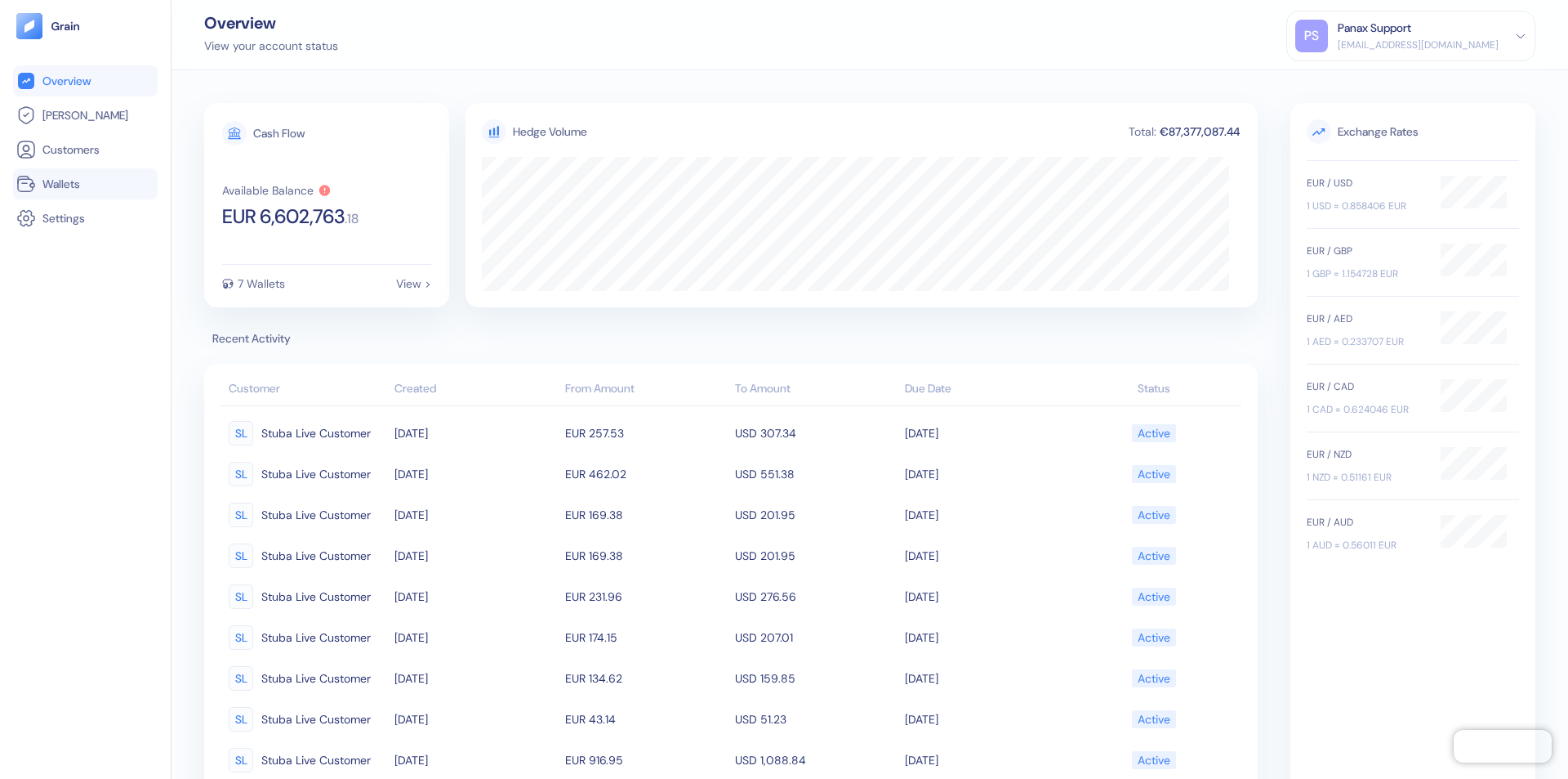
click at [85, 183] on link "Wallets" at bounding box center [85, 183] width 138 height 19
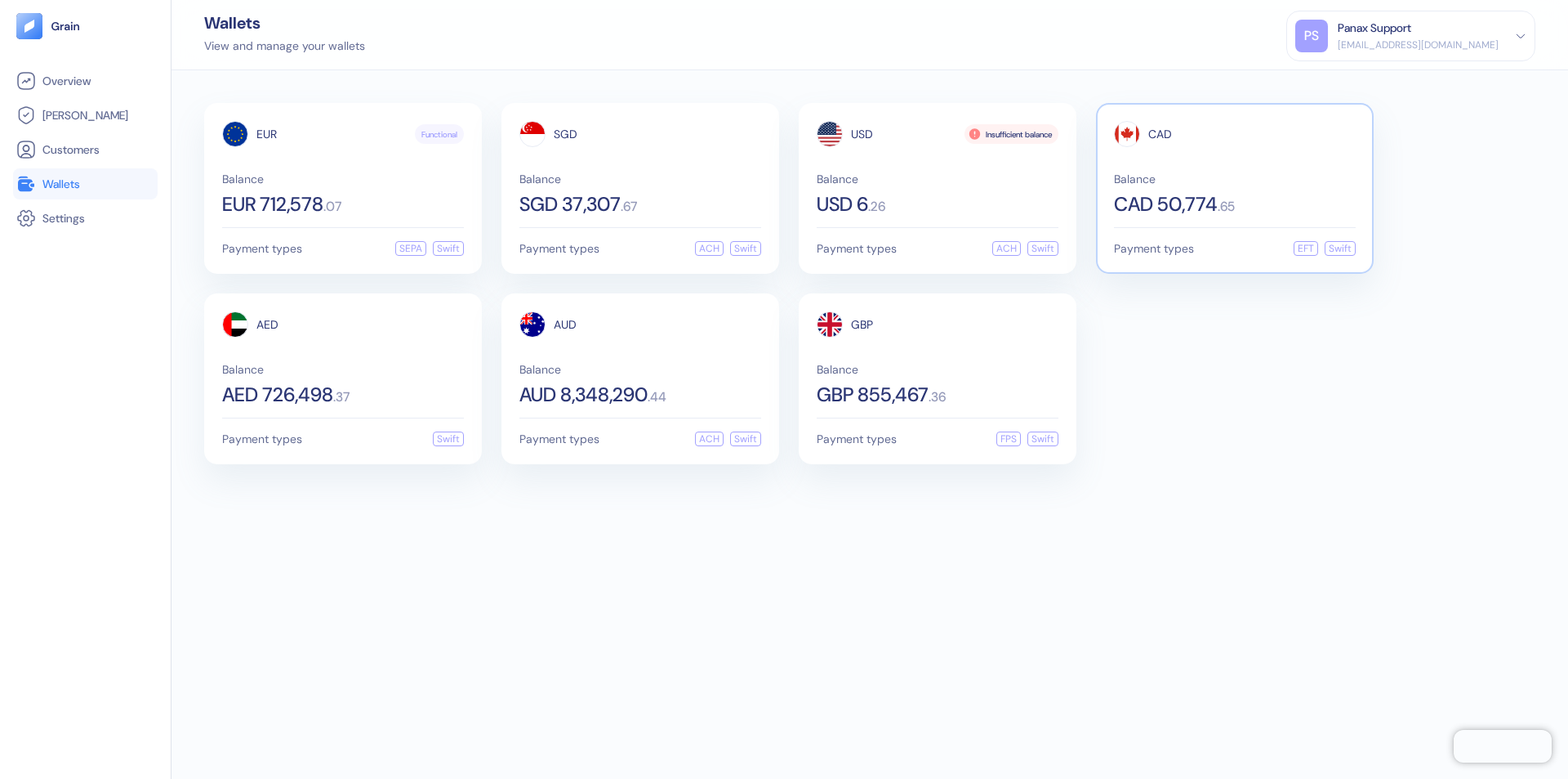
click at [1160, 134] on span "CAD" at bounding box center [1160, 134] width 24 height 12
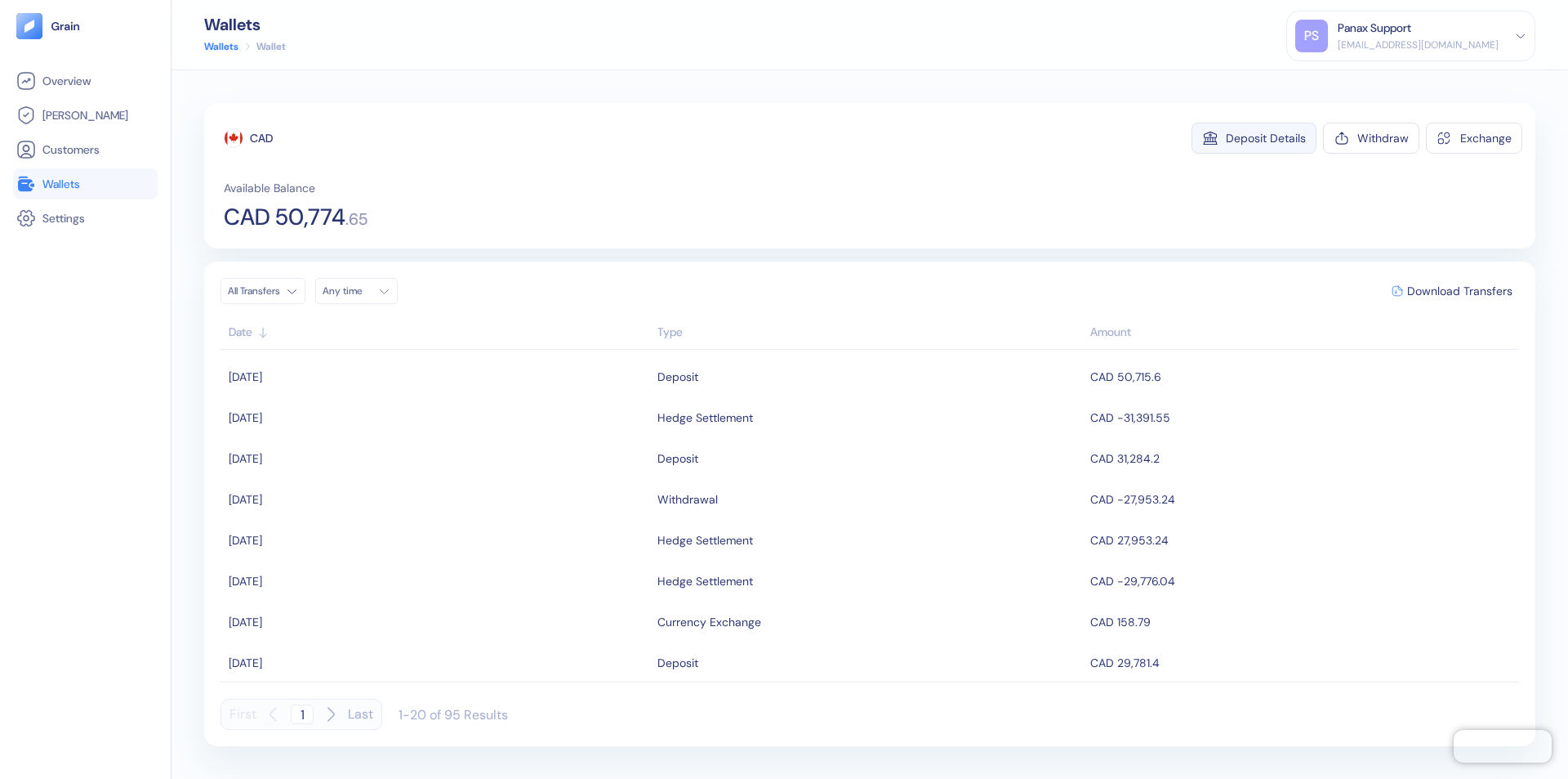
click at [1266, 138] on div "Deposit Details" at bounding box center [1265, 138] width 80 height 12
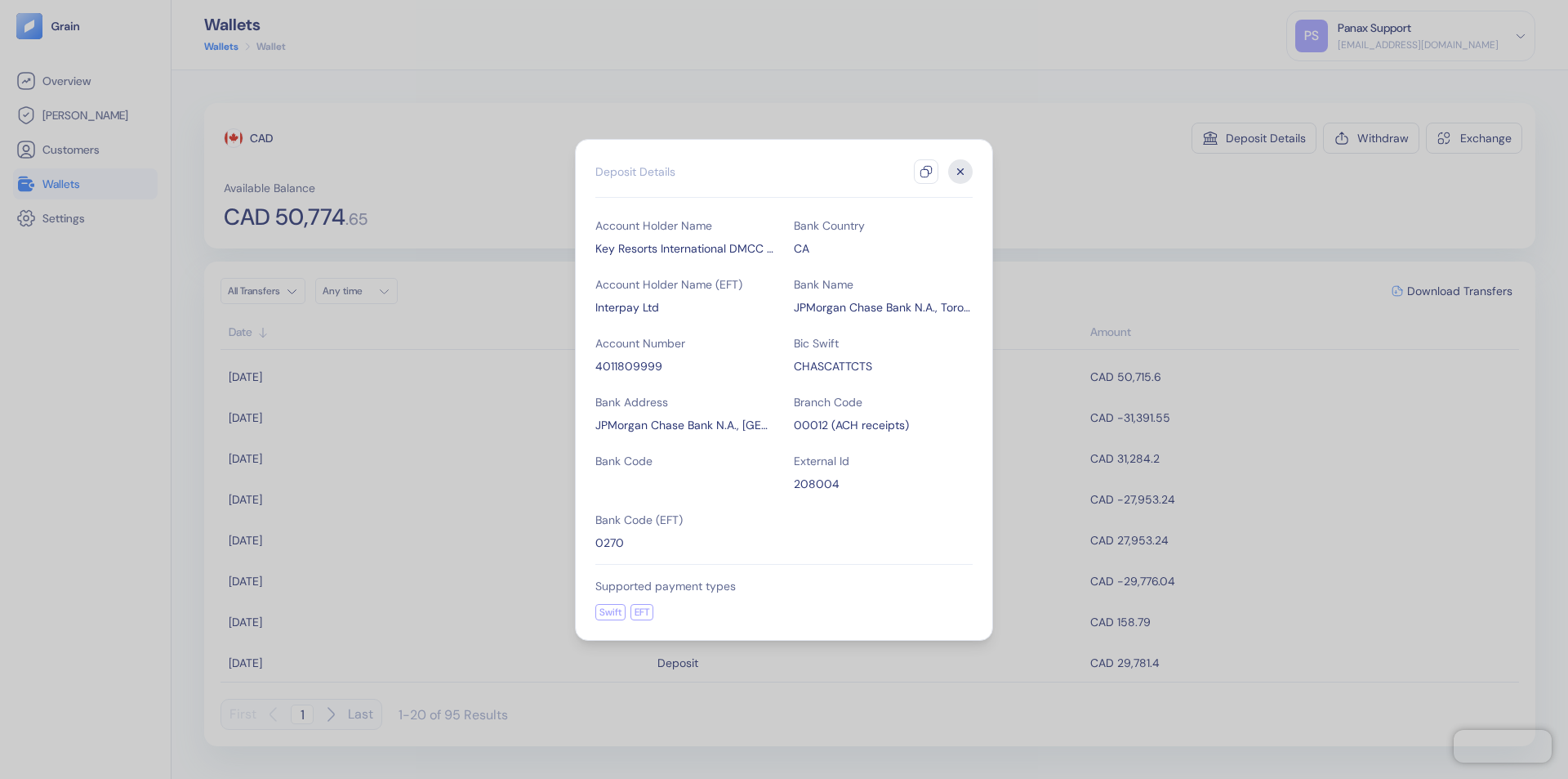
click at [926, 172] on icon "button" at bounding box center [926, 172] width 14 height 14
click at [960, 172] on icon "button" at bounding box center [961, 171] width 6 height 6
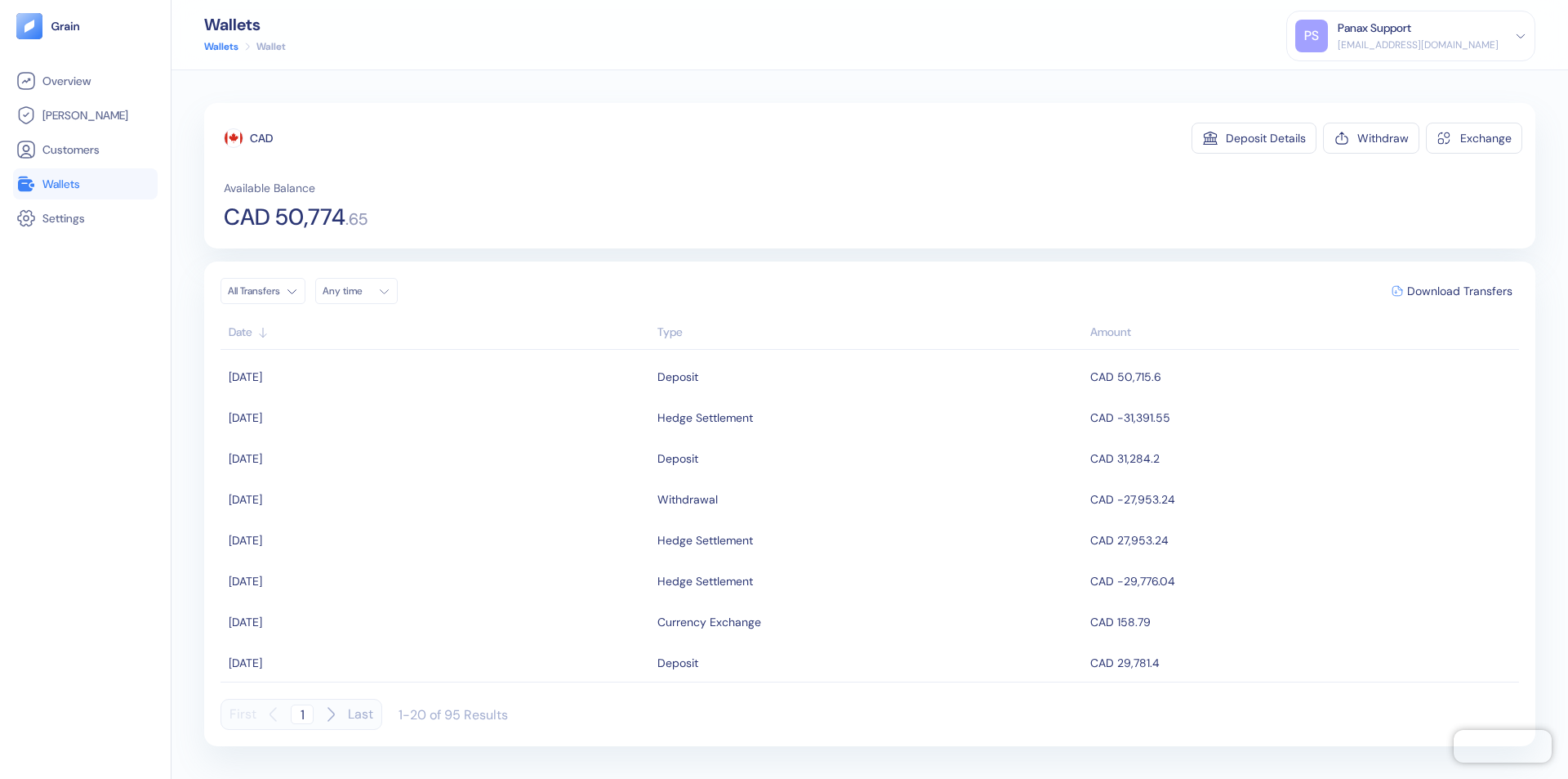
click at [361, 291] on div "Any time" at bounding box center [346, 292] width 49 height 14
click at [457, 398] on button "10" at bounding box center [457, 398] width 19 height 19
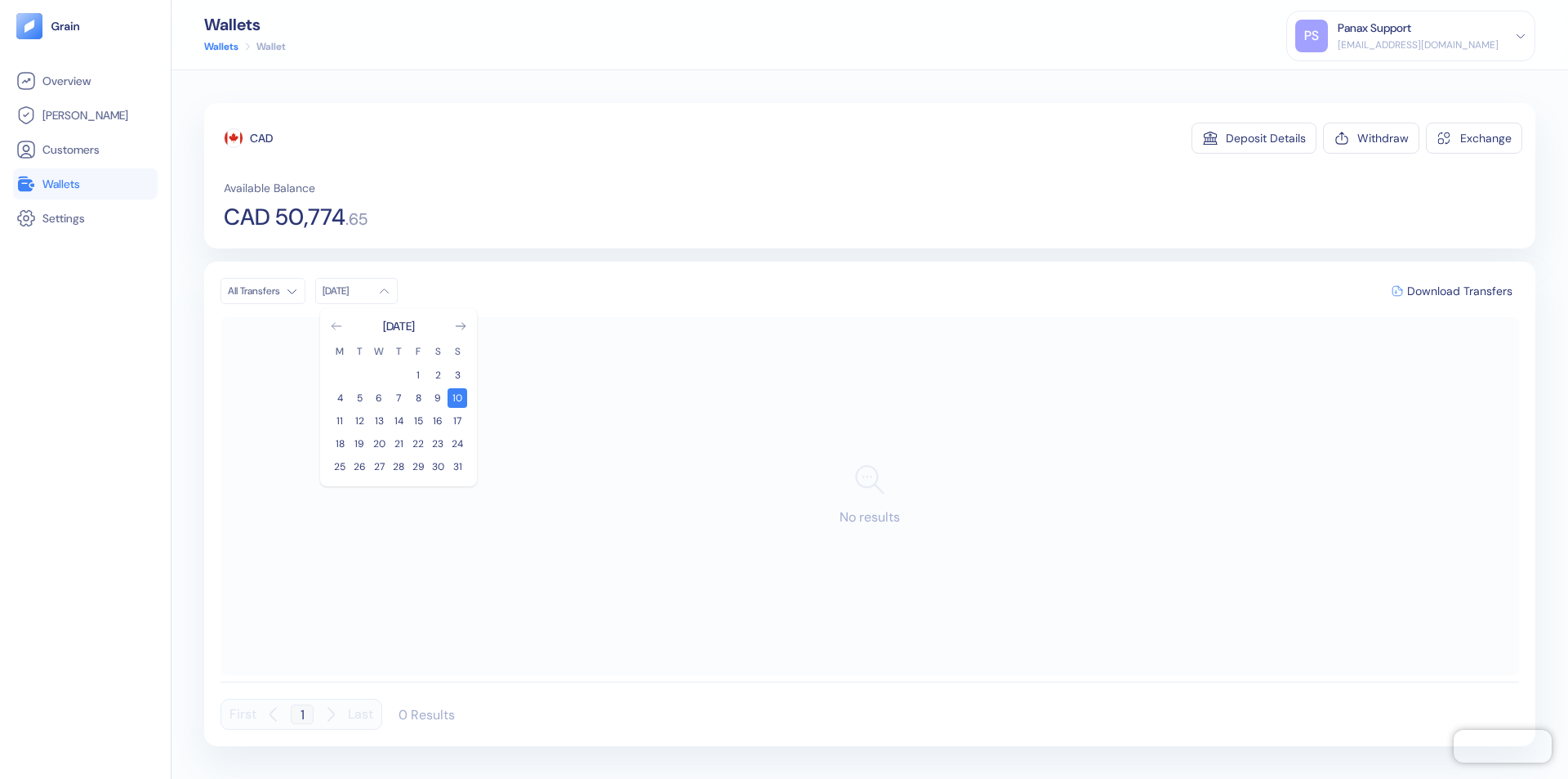
click at [337, 326] on icon "Go to previous month" at bounding box center [336, 325] width 9 height 7
click at [418, 398] on button "11" at bounding box center [418, 398] width 19 height 19
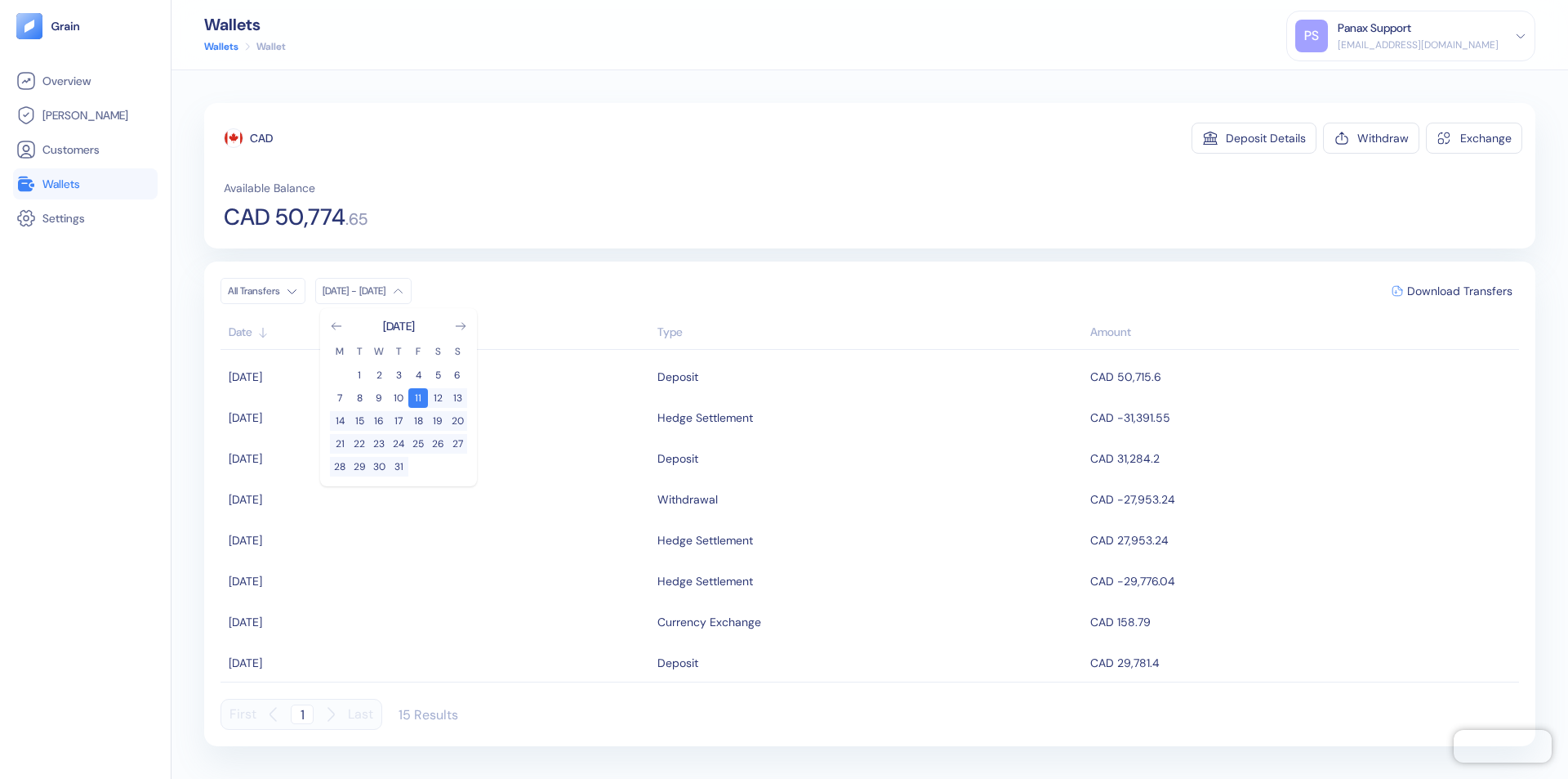
click at [261, 138] on div "CAD" at bounding box center [261, 138] width 23 height 16
click at [1459, 291] on span "Download Transfers" at bounding box center [1459, 291] width 105 height 12
click at [85, 183] on link "Wallets" at bounding box center [85, 183] width 138 height 19
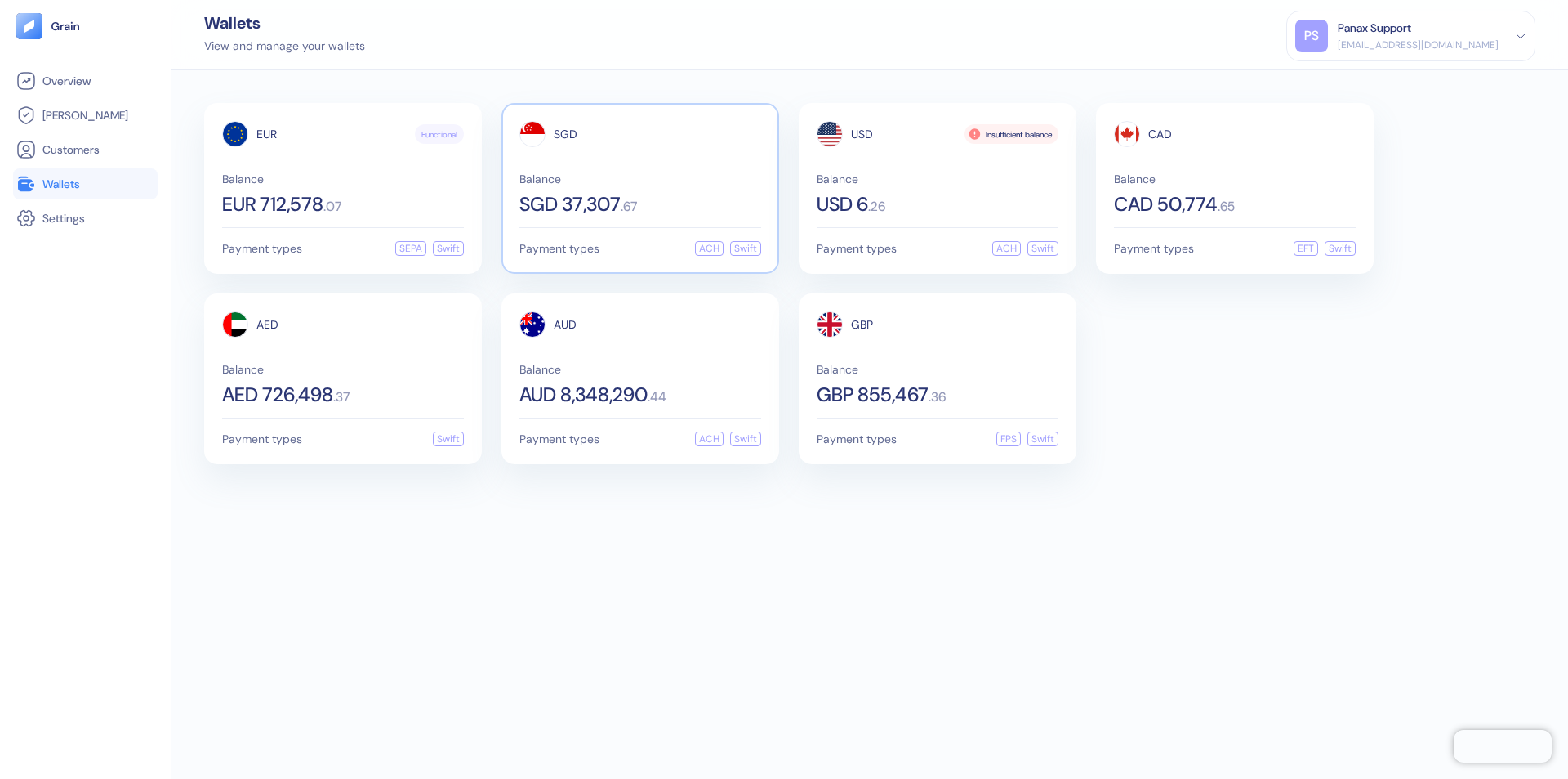
click at [565, 134] on span "SGD" at bounding box center [565, 134] width 24 height 12
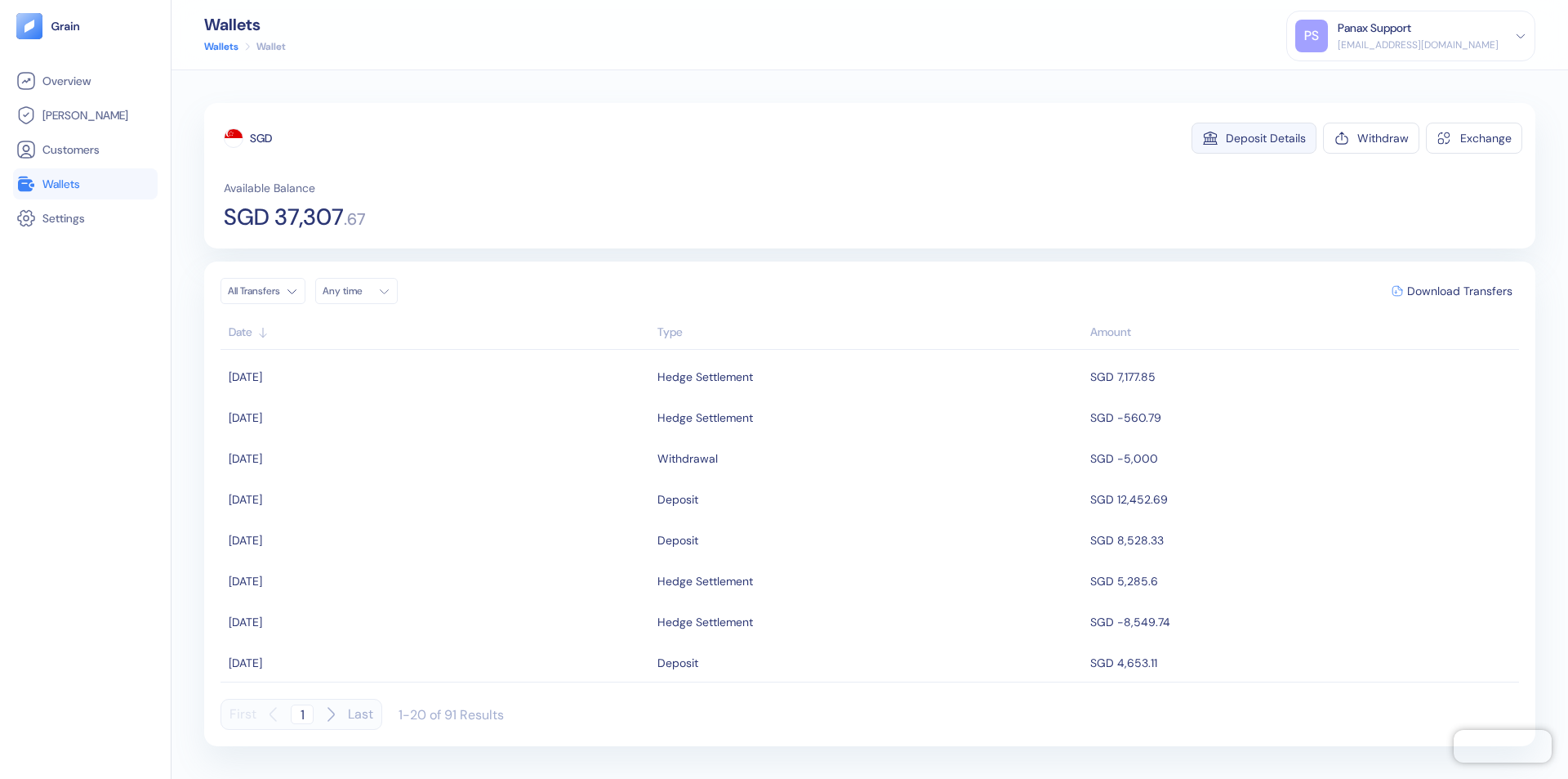
click at [1266, 138] on div "Deposit Details" at bounding box center [1265, 138] width 80 height 12
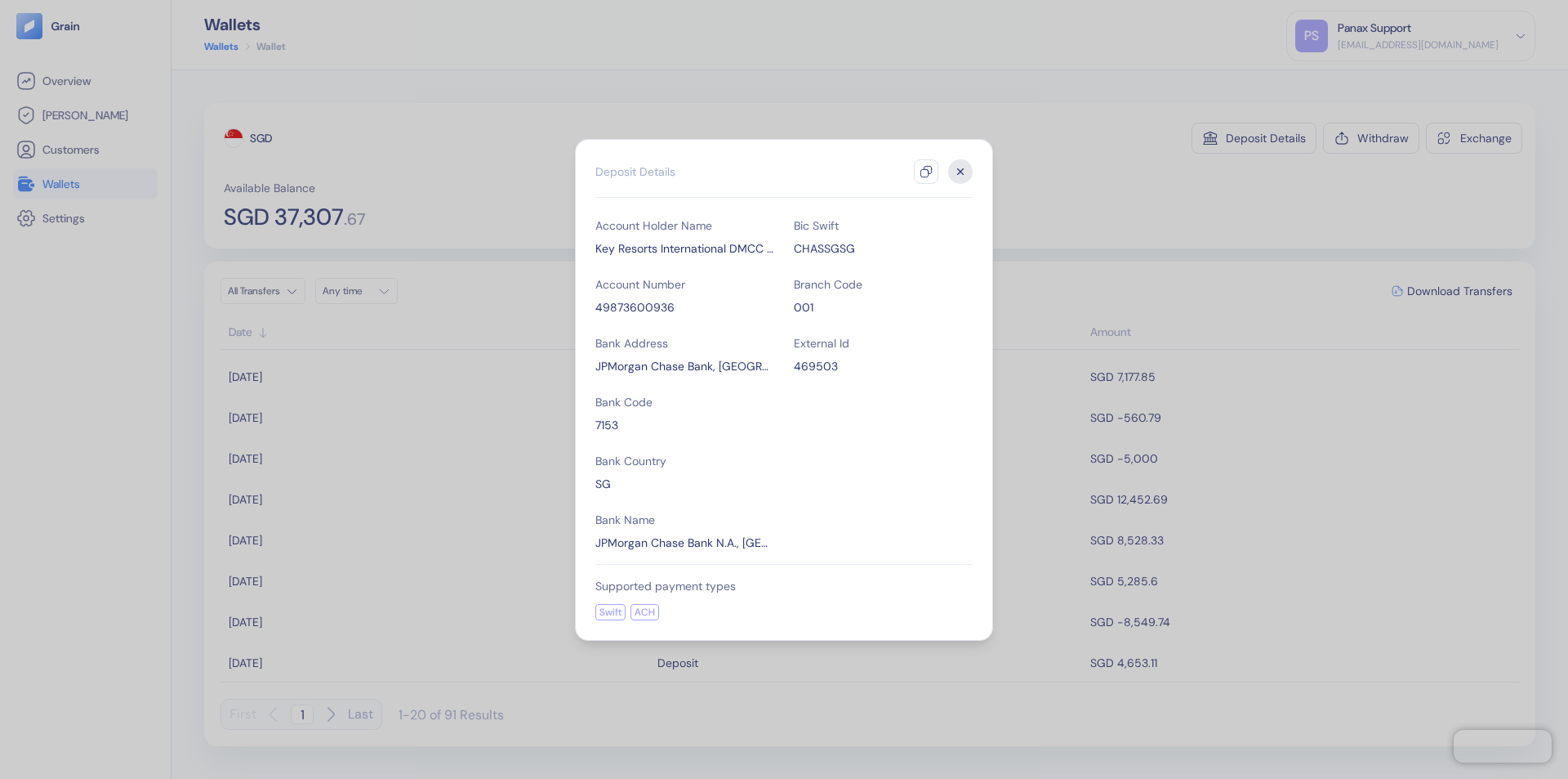
click at [926, 172] on icon "button" at bounding box center [926, 172] width 14 height 14
click at [960, 172] on icon "button" at bounding box center [961, 171] width 6 height 6
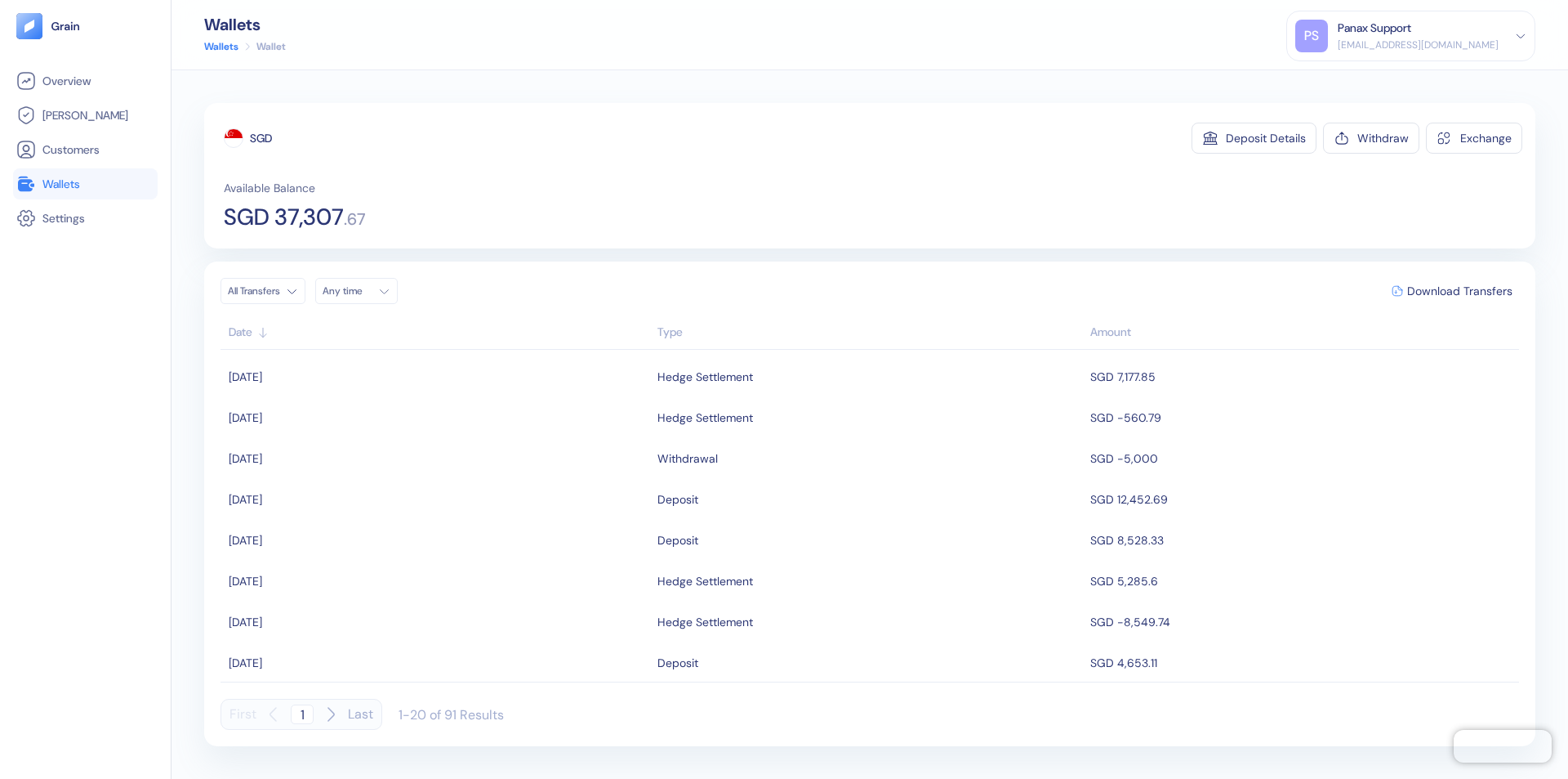
click at [361, 291] on div "Any time" at bounding box center [346, 292] width 49 height 14
click at [457, 398] on button "10" at bounding box center [457, 398] width 19 height 19
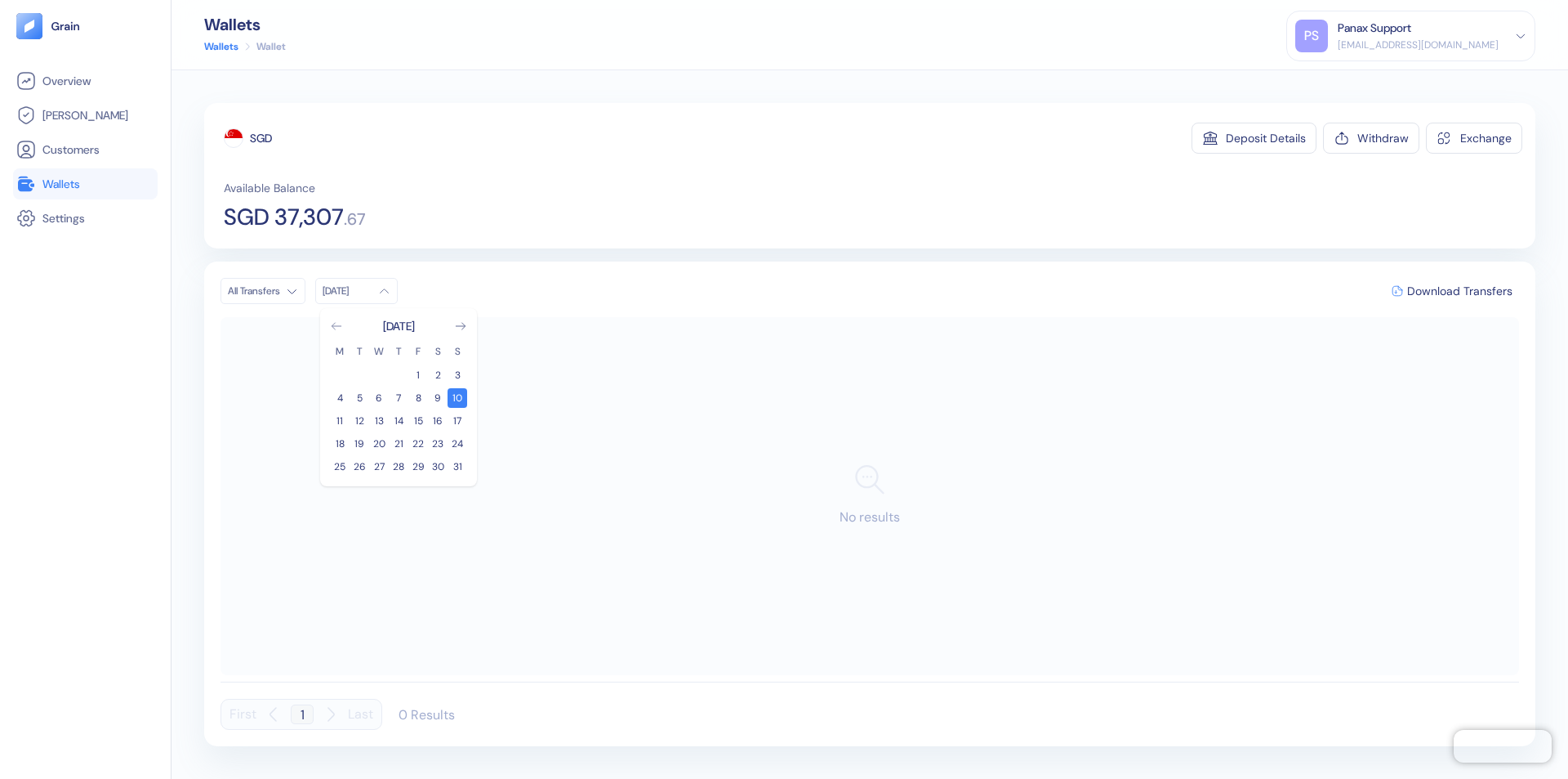
click at [337, 326] on icon "Go to previous month" at bounding box center [336, 325] width 9 height 7
click at [418, 398] on button "11" at bounding box center [418, 398] width 19 height 19
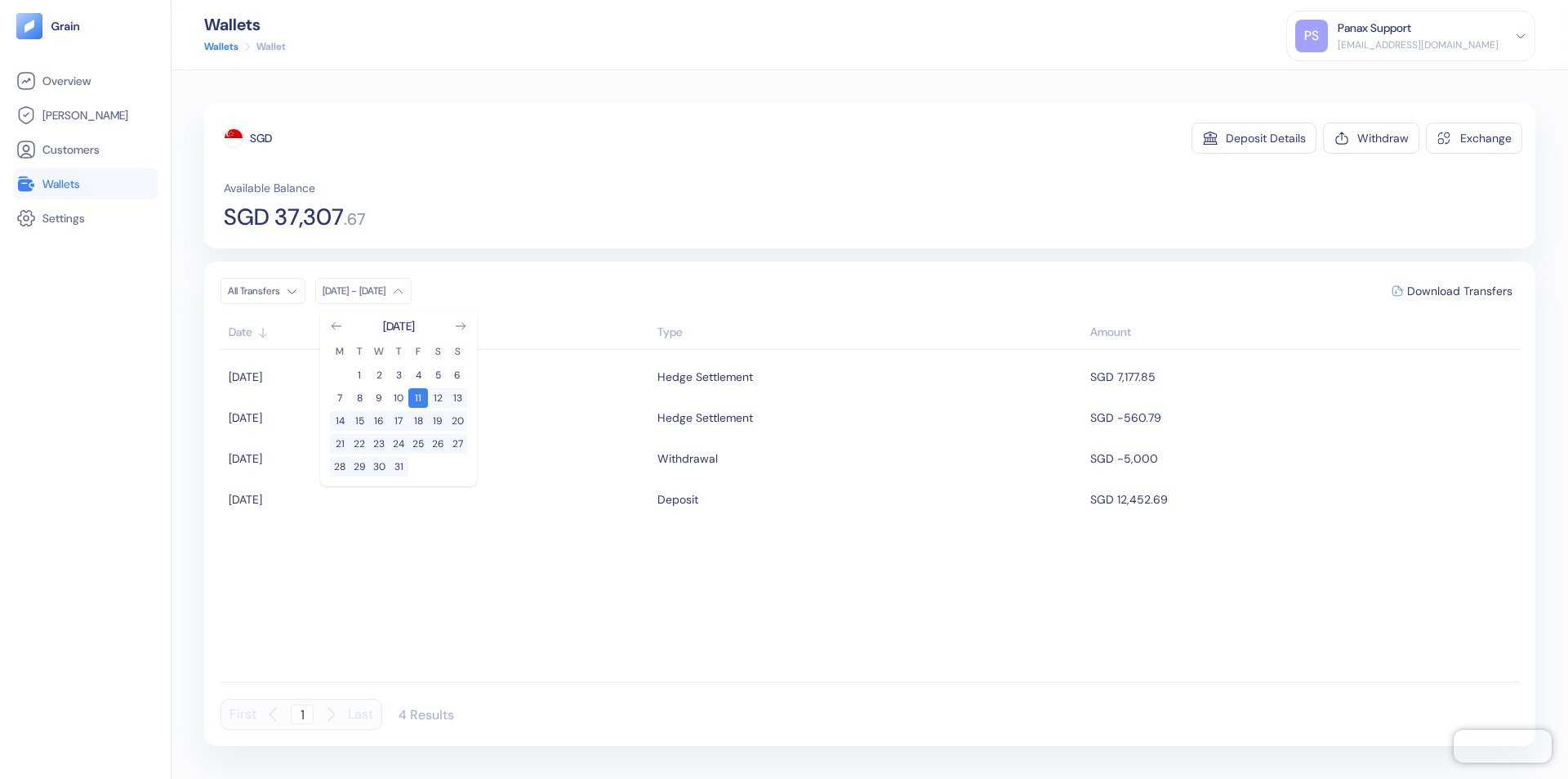
click at [261, 138] on div "SGD" at bounding box center [261, 138] width 22 height 16
click at [1459, 291] on span "Download Transfers" at bounding box center [1459, 291] width 105 height 12
click at [85, 183] on link "Wallets" at bounding box center [85, 183] width 138 height 19
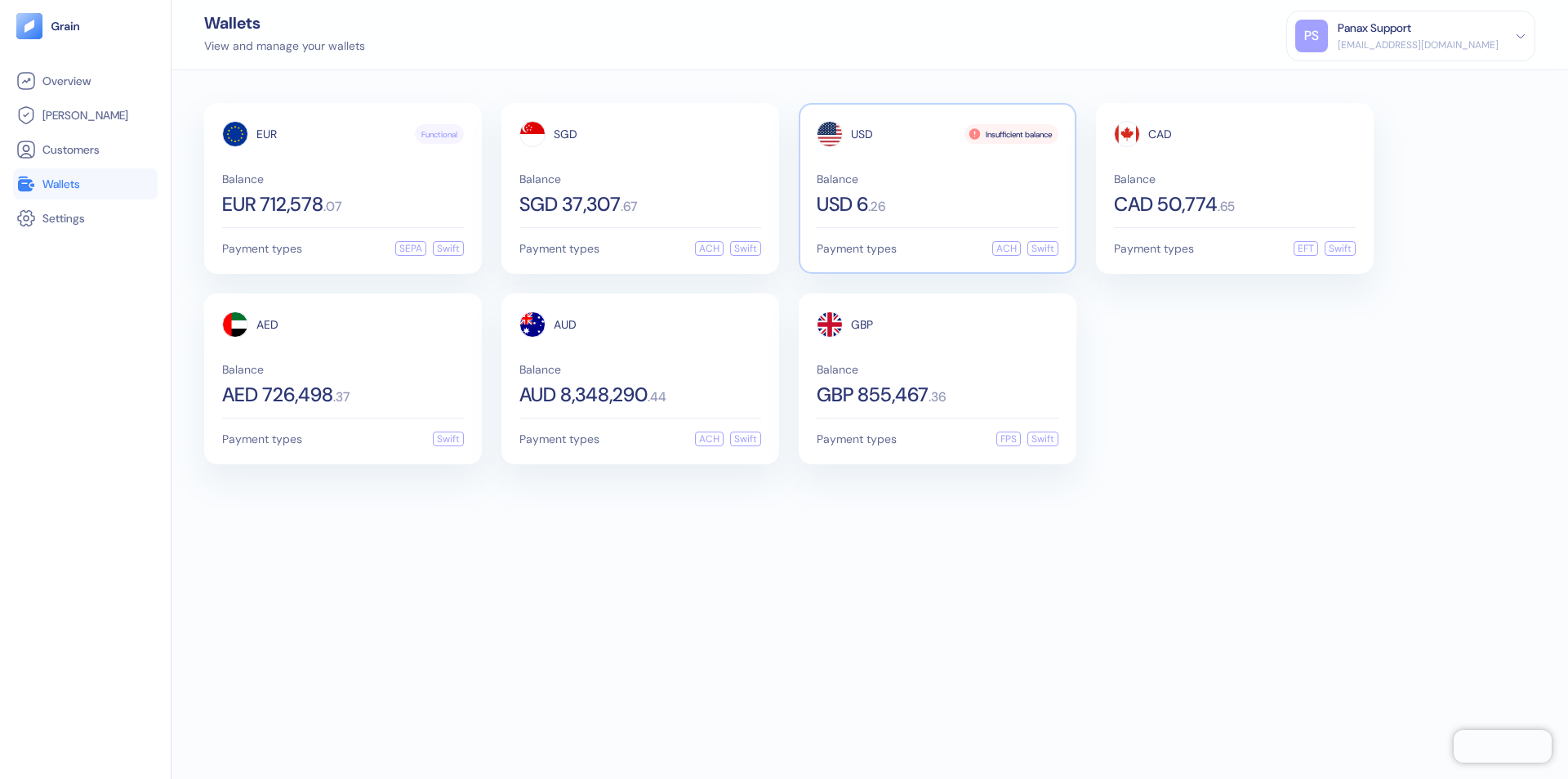
click at [862, 134] on span "USD" at bounding box center [862, 134] width 22 height 12
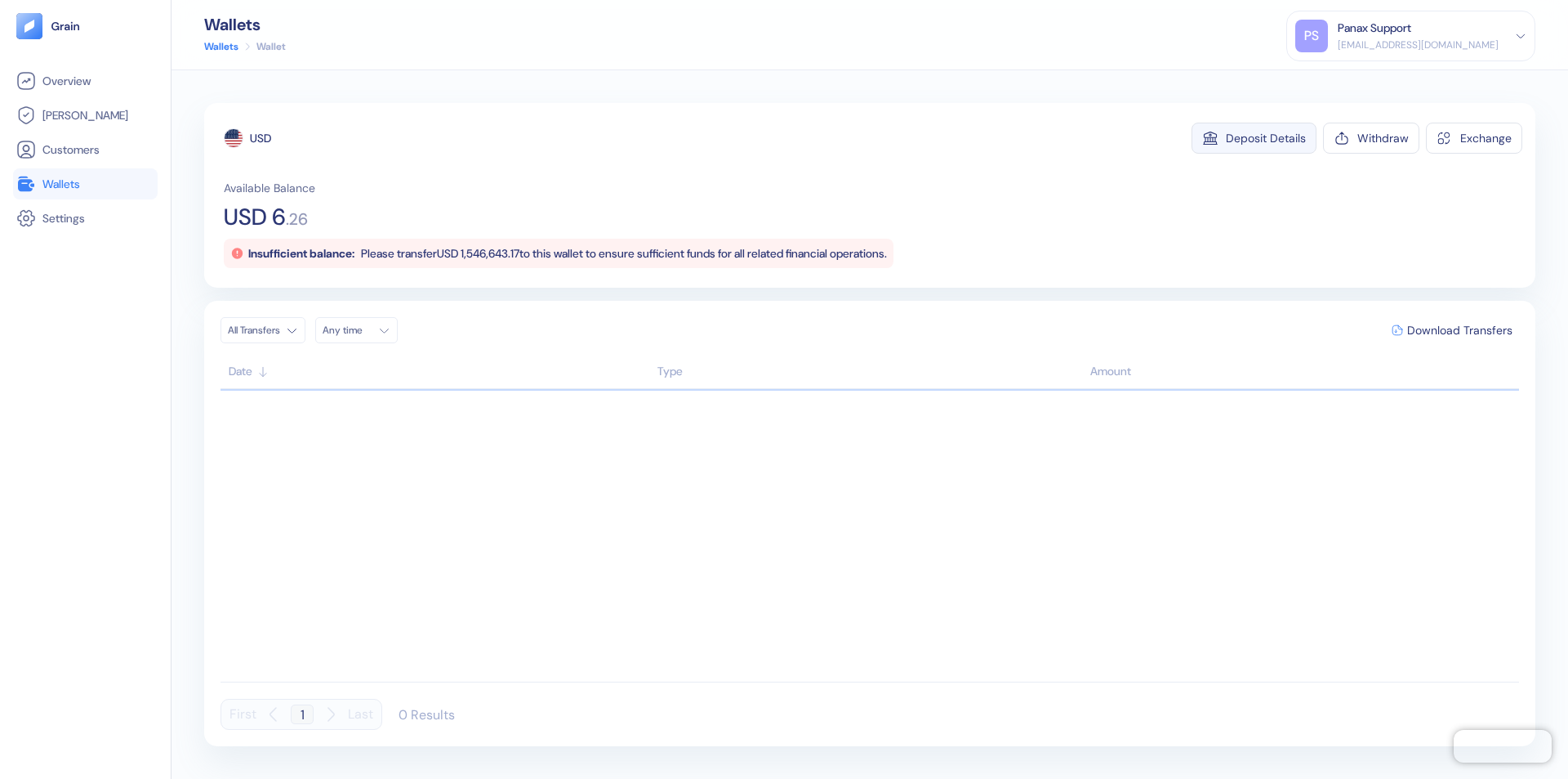
click at [1266, 138] on div "Deposit Details" at bounding box center [1265, 138] width 80 height 12
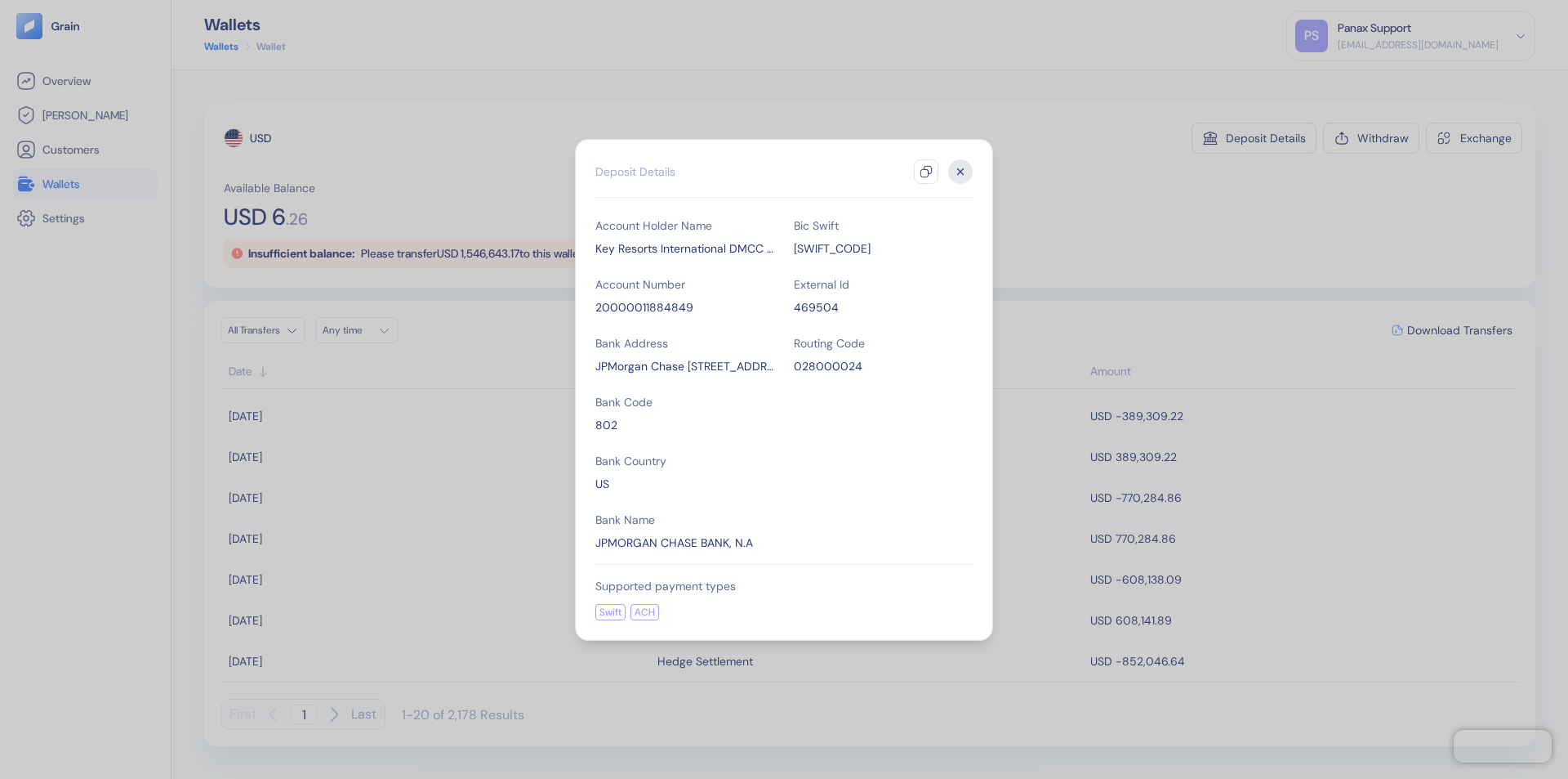
click at [926, 172] on icon "button" at bounding box center [926, 172] width 14 height 14
click at [960, 172] on icon "button" at bounding box center [961, 171] width 6 height 6
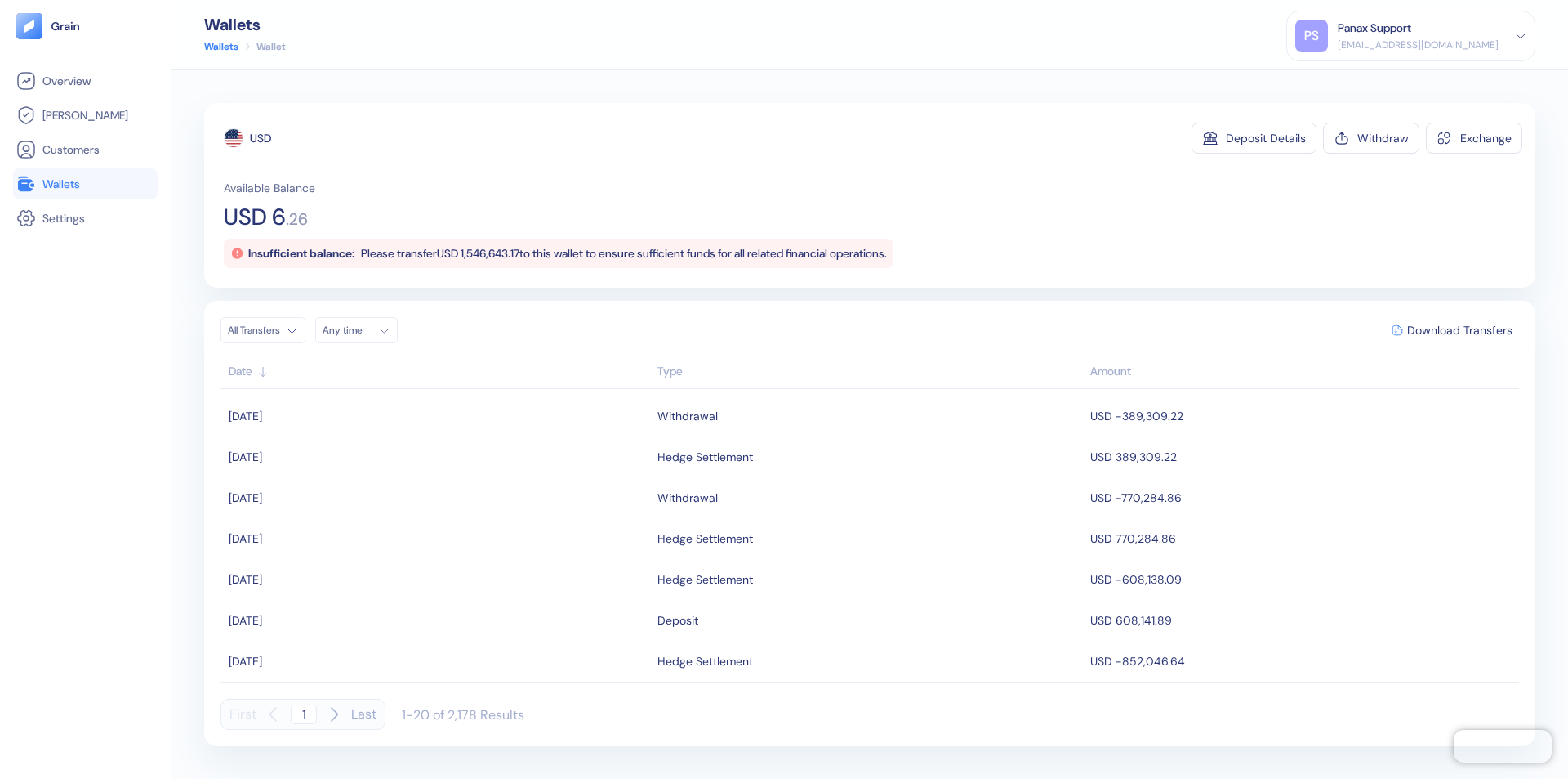
click at [361, 330] on div "Any time" at bounding box center [346, 330] width 49 height 14
click at [457, 437] on button "10" at bounding box center [457, 437] width 19 height 19
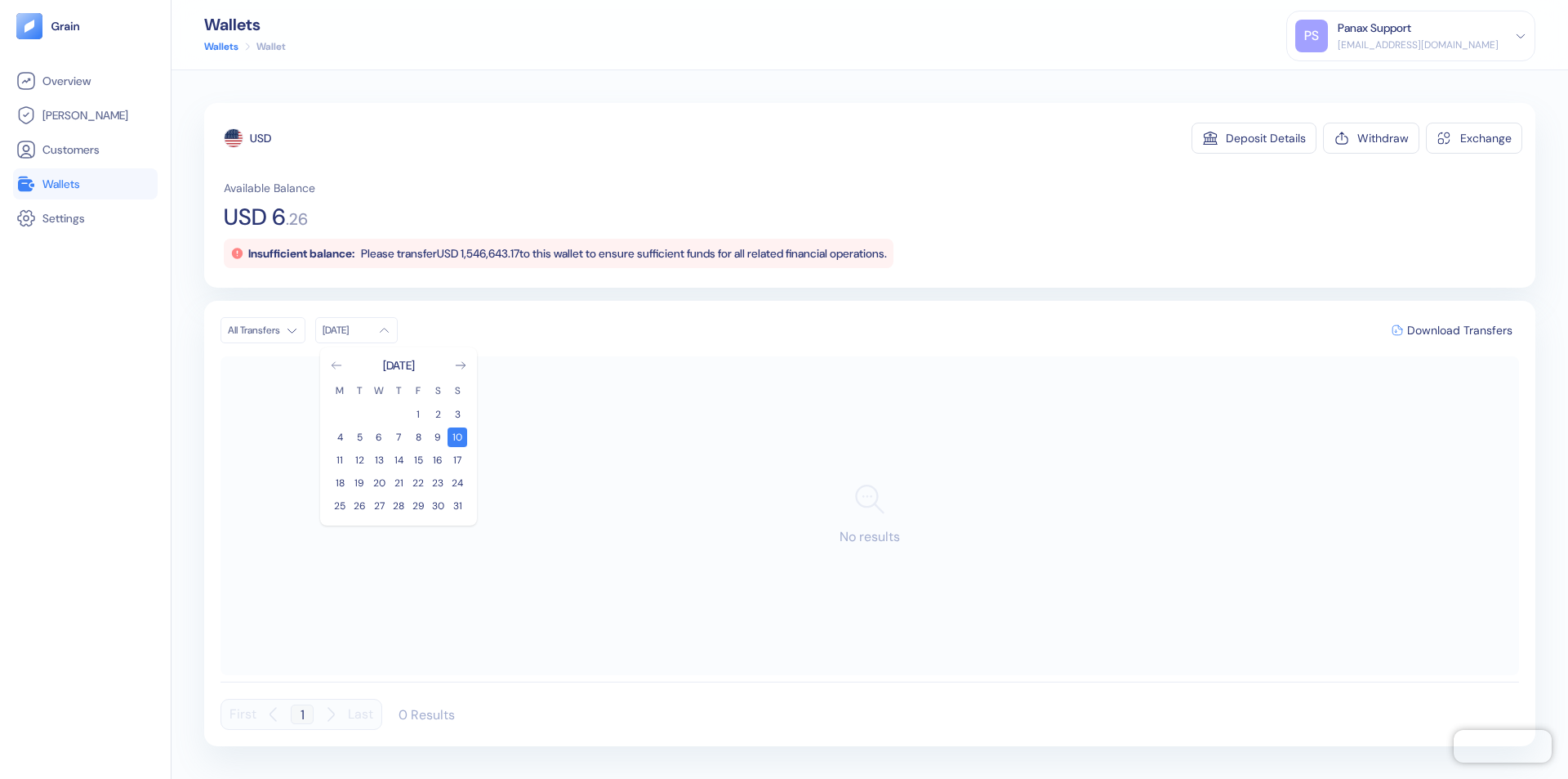
click at [337, 365] on icon "Go to previous month" at bounding box center [336, 365] width 9 height 7
click at [418, 437] on button "11" at bounding box center [418, 437] width 19 height 19
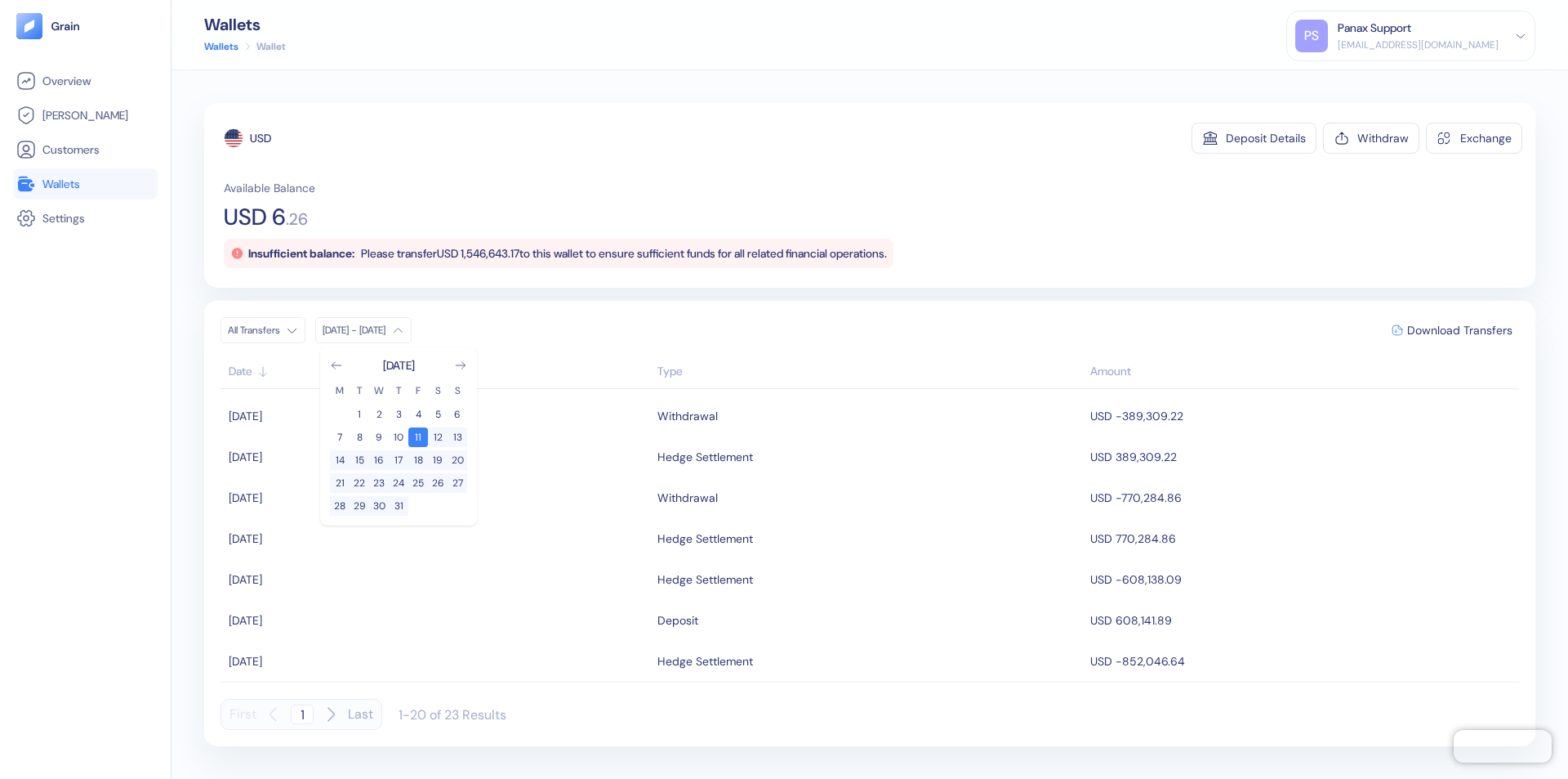
click at [261, 138] on div "USD" at bounding box center [261, 138] width 21 height 16
click at [1459, 330] on span "Download Transfers" at bounding box center [1459, 330] width 105 height 12
click at [85, 183] on link "Wallets" at bounding box center [85, 183] width 138 height 19
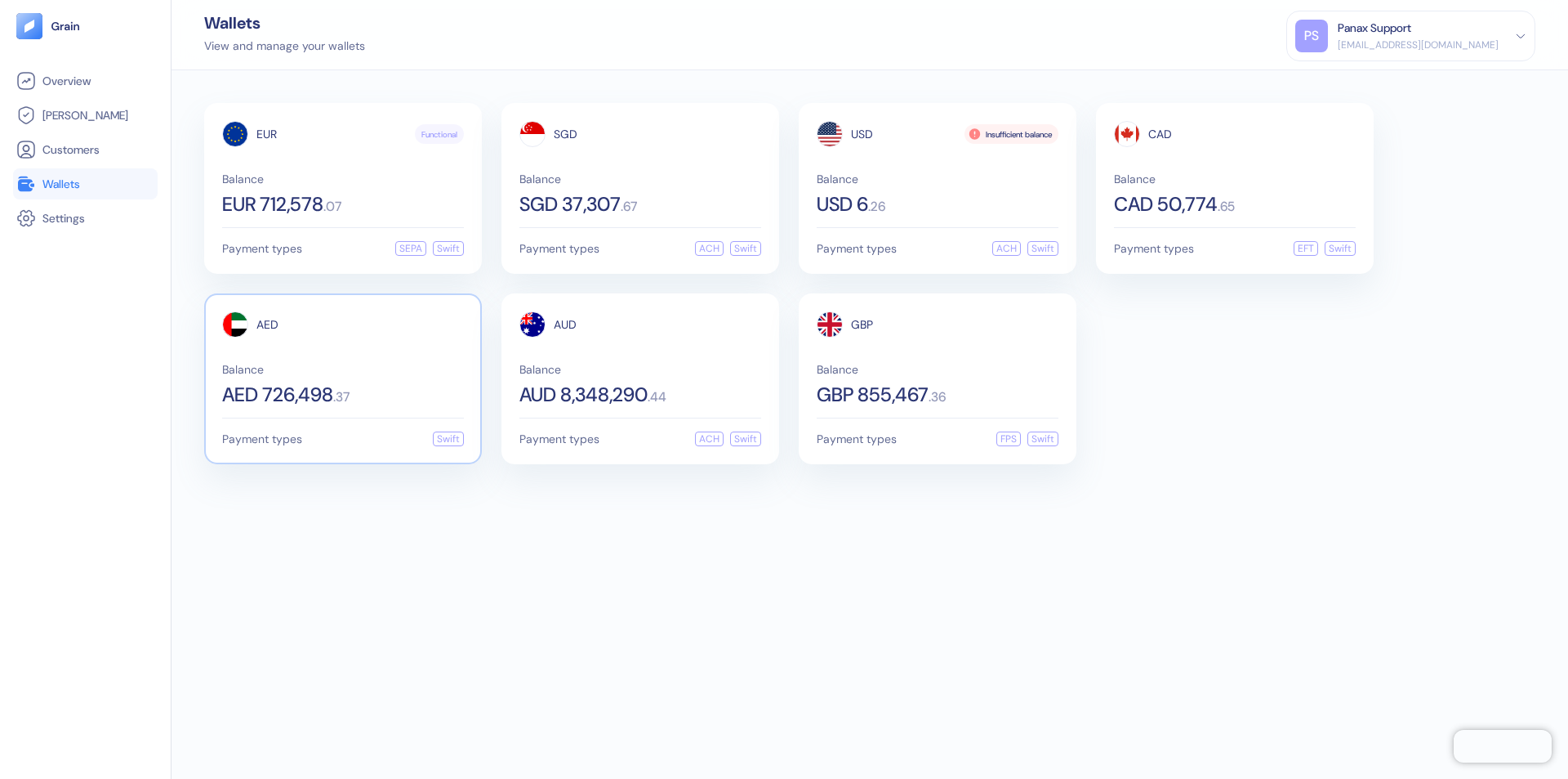
click at [267, 324] on span "AED" at bounding box center [267, 324] width 22 height 12
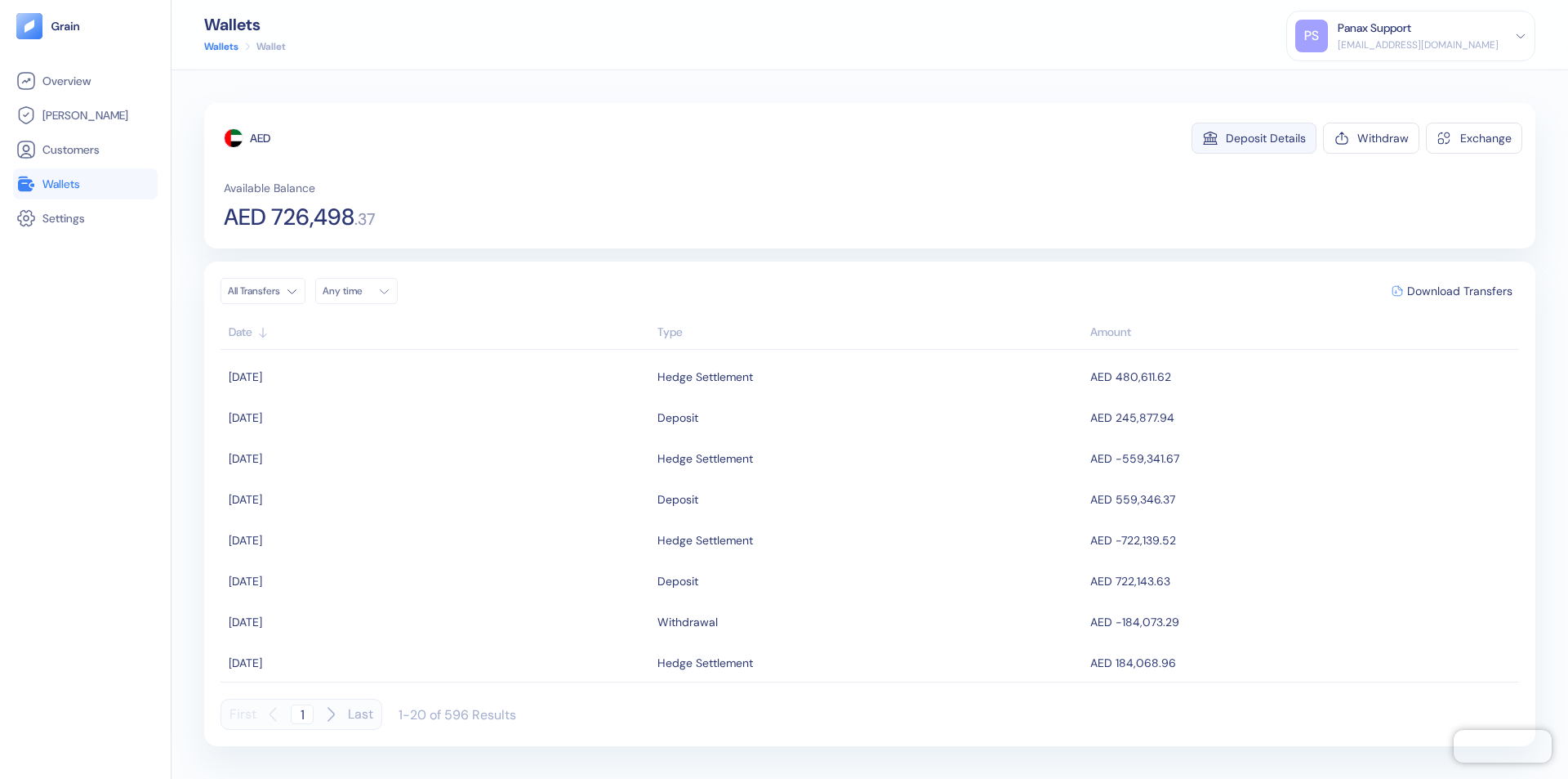
click at [1266, 138] on div "Deposit Details" at bounding box center [1265, 138] width 80 height 12
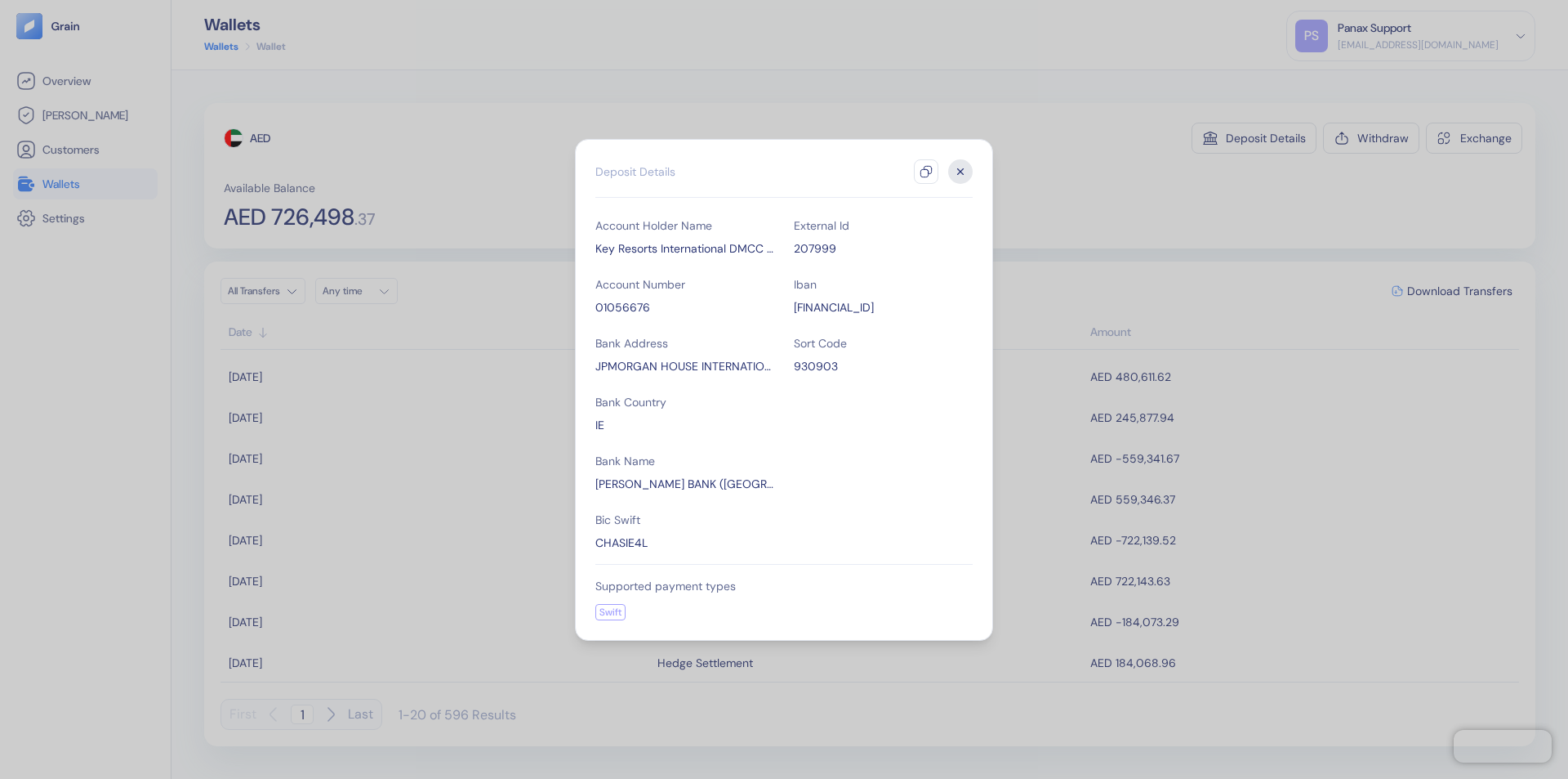
click at [926, 172] on icon "button" at bounding box center [926, 172] width 14 height 14
click at [960, 172] on icon "button" at bounding box center [961, 171] width 6 height 6
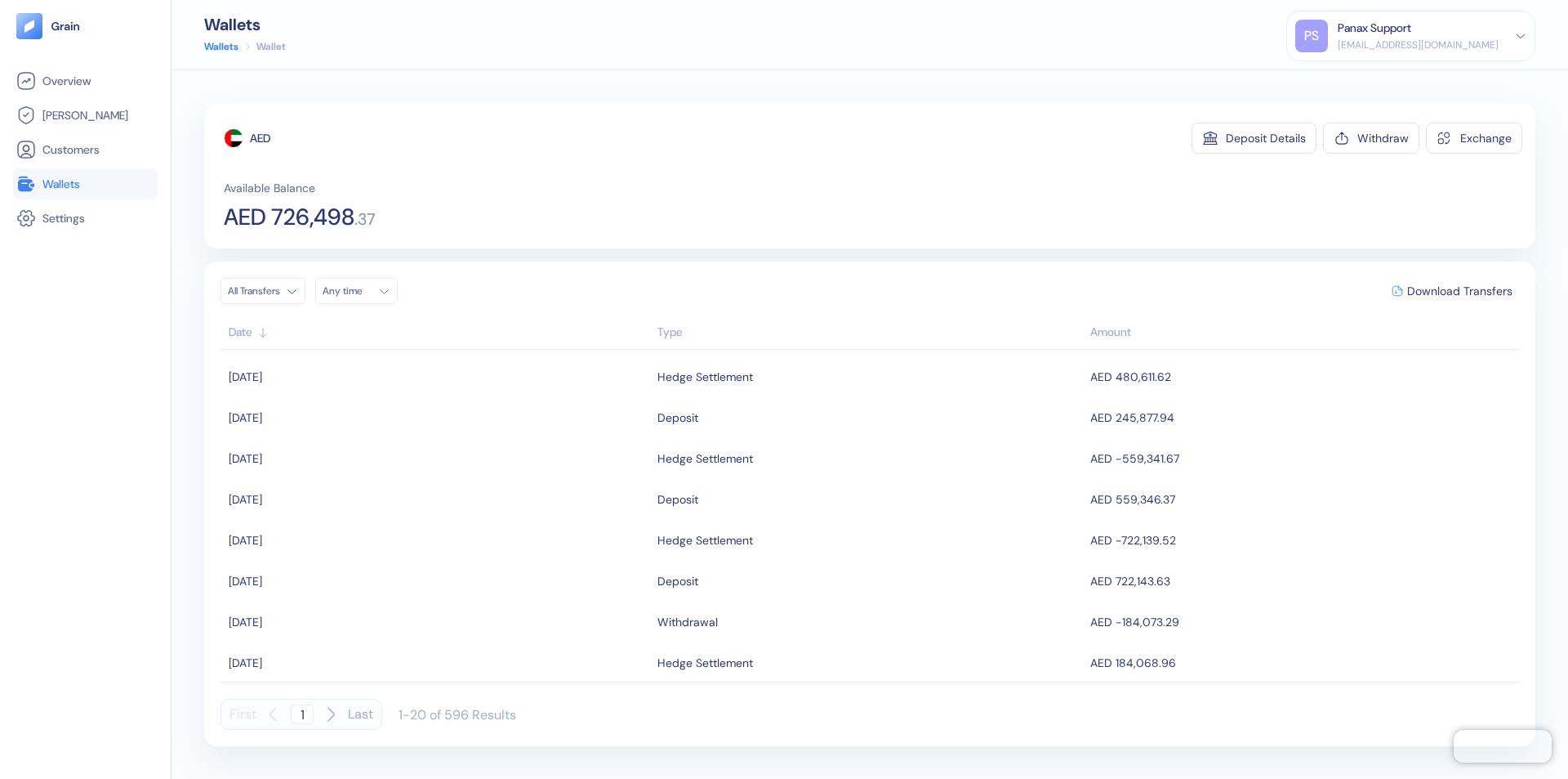
click at [361, 291] on div "Any time" at bounding box center [346, 292] width 49 height 14
click at [457, 398] on button "10" at bounding box center [457, 398] width 19 height 19
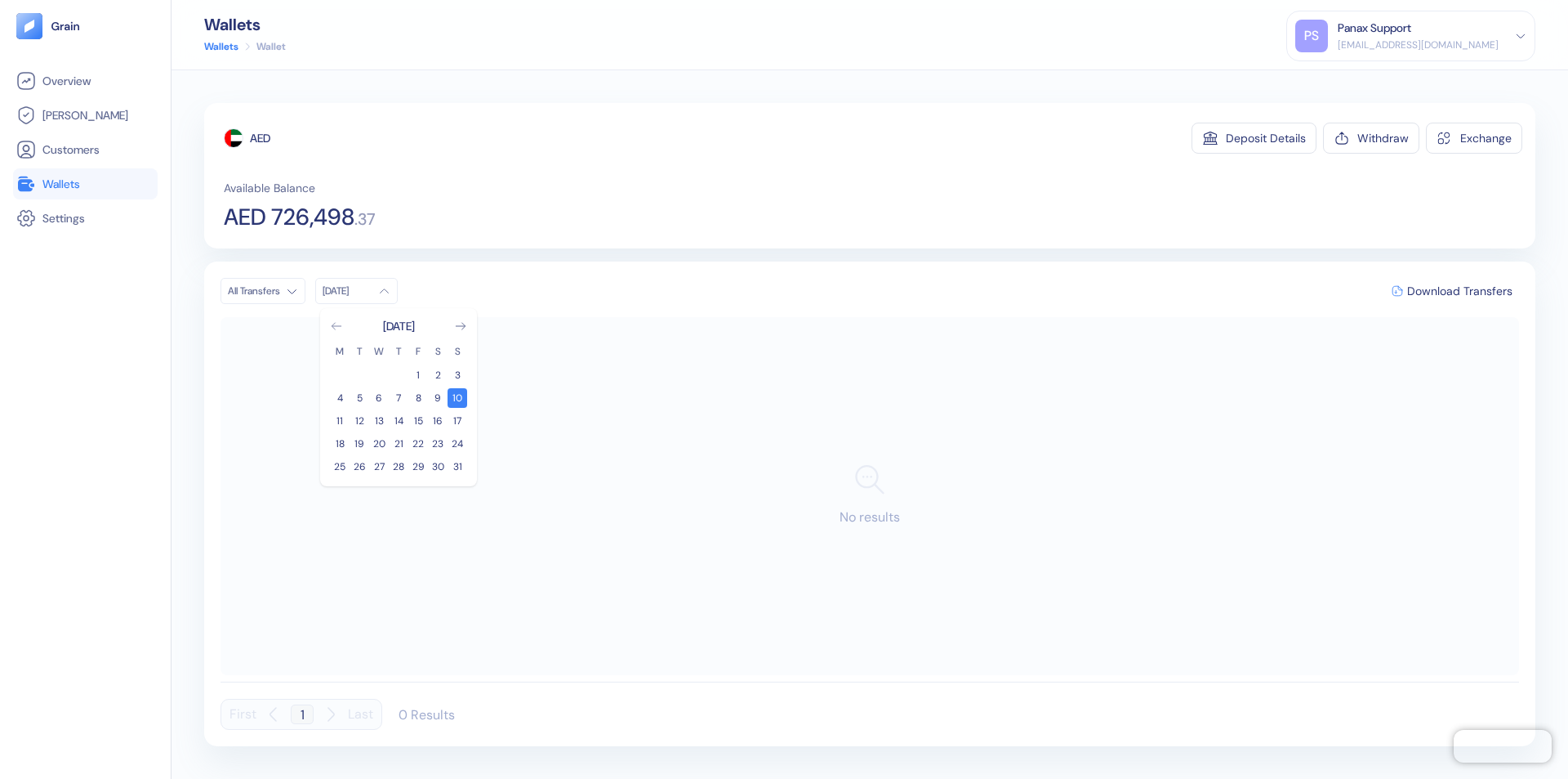
click at [337, 326] on icon "Go to previous month" at bounding box center [336, 325] width 9 height 7
click at [418, 398] on button "11" at bounding box center [418, 398] width 19 height 19
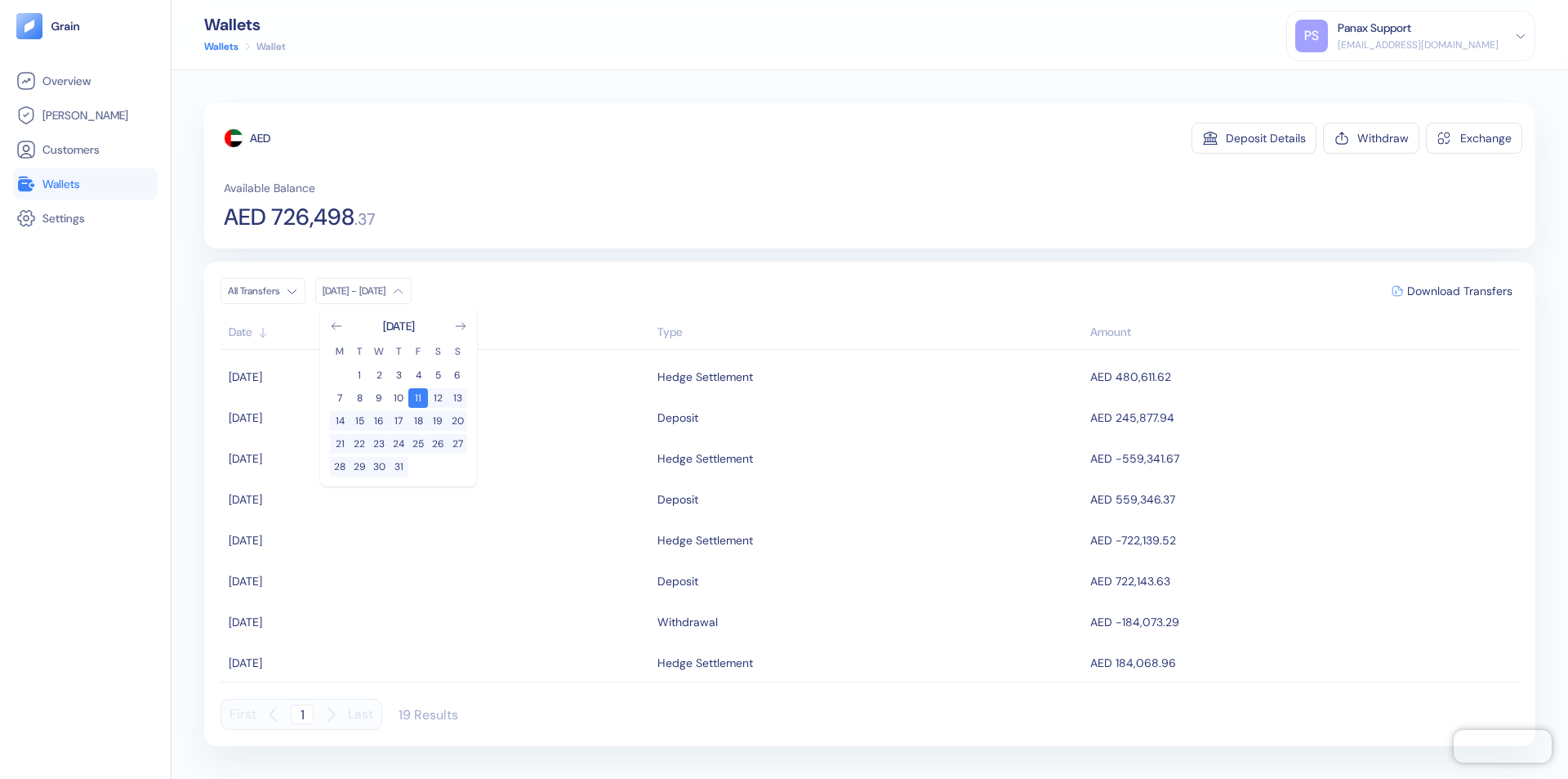
click at [261, 138] on div "AED" at bounding box center [260, 138] width 20 height 16
click at [1459, 291] on span "Download Transfers" at bounding box center [1459, 291] width 105 height 12
click at [85, 183] on link "Wallets" at bounding box center [85, 183] width 138 height 19
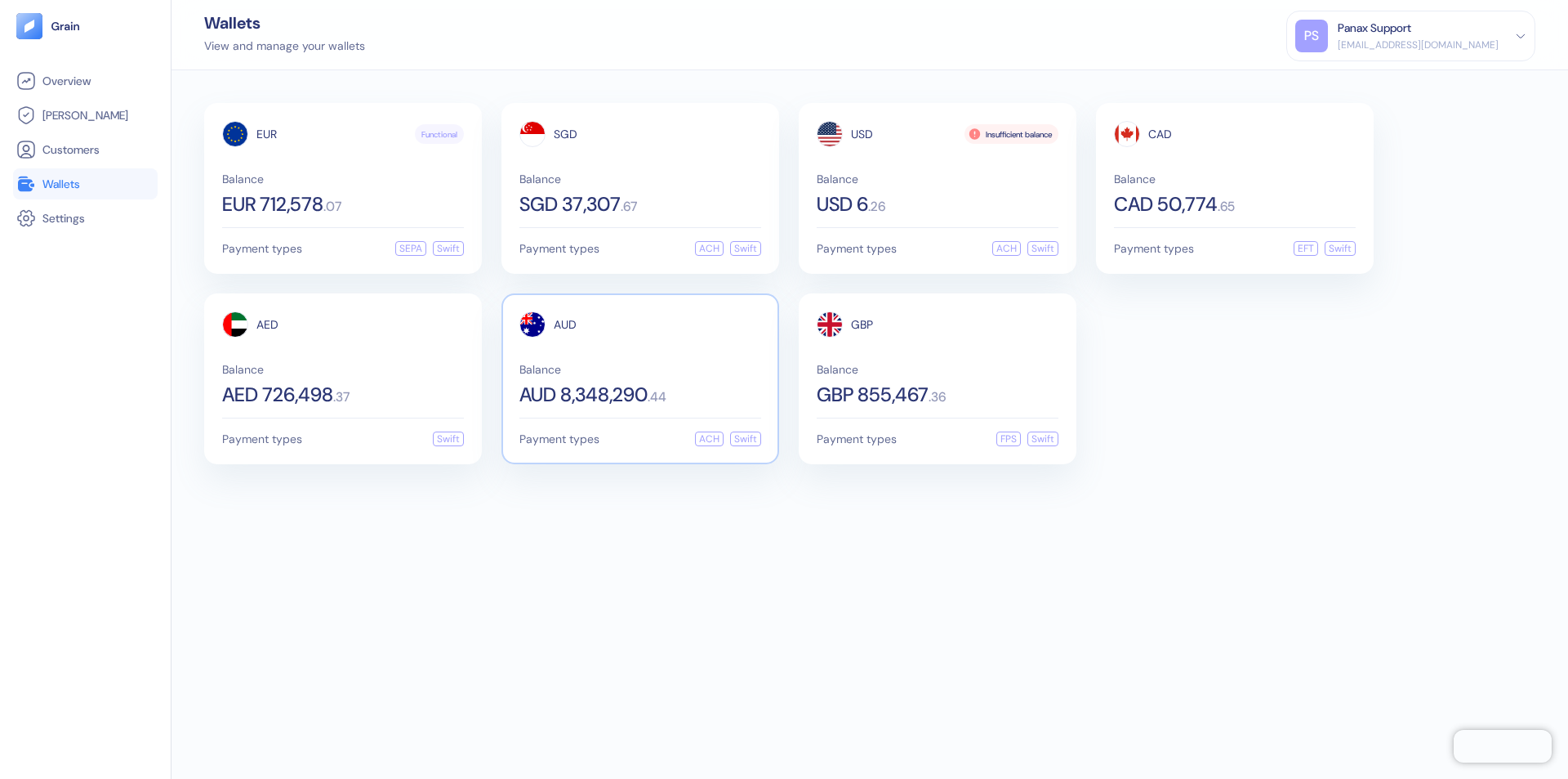
click at [565, 324] on span "AUD" at bounding box center [565, 324] width 23 height 12
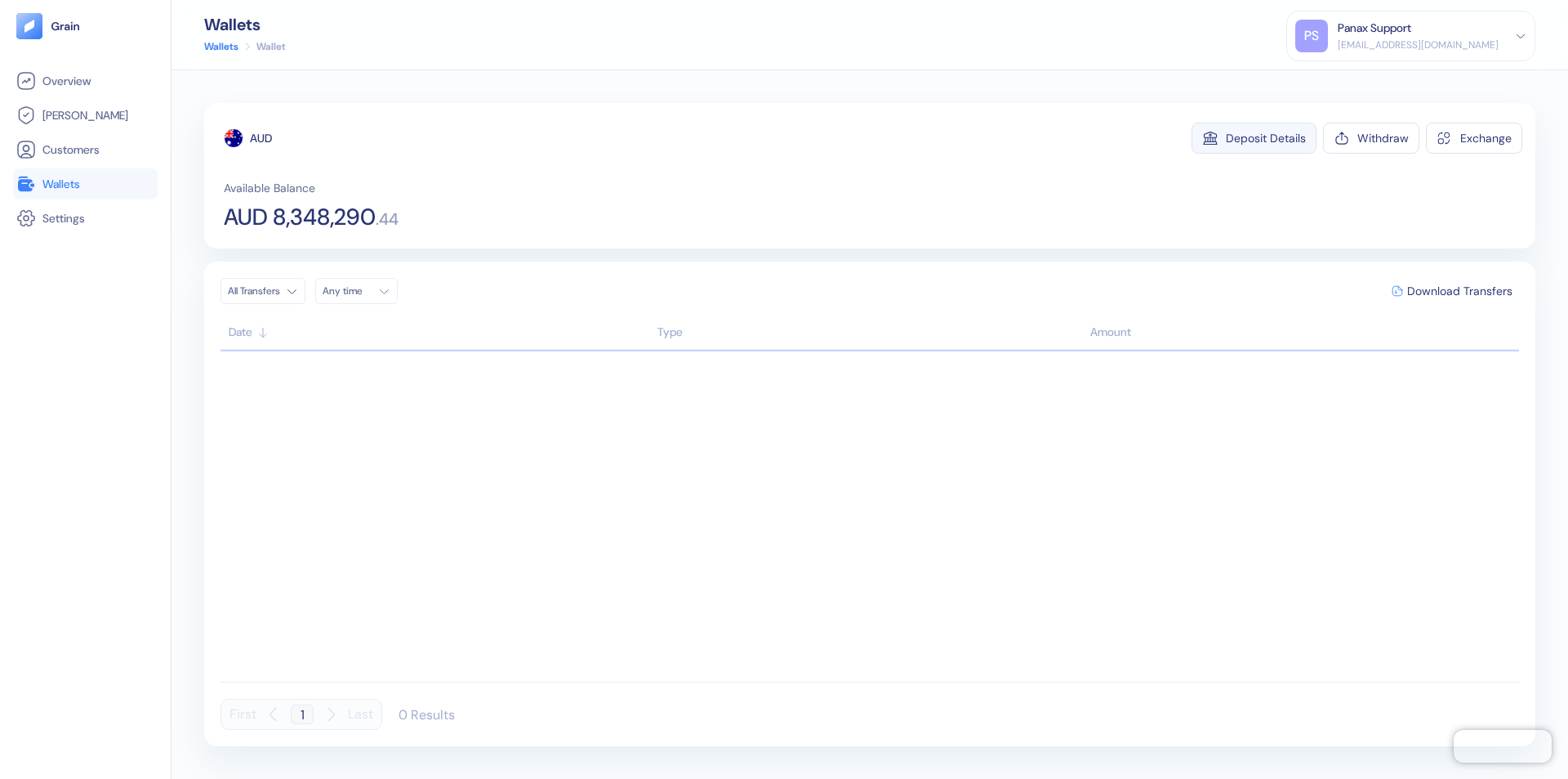
click at [1266, 138] on div "Deposit Details" at bounding box center [1265, 138] width 80 height 12
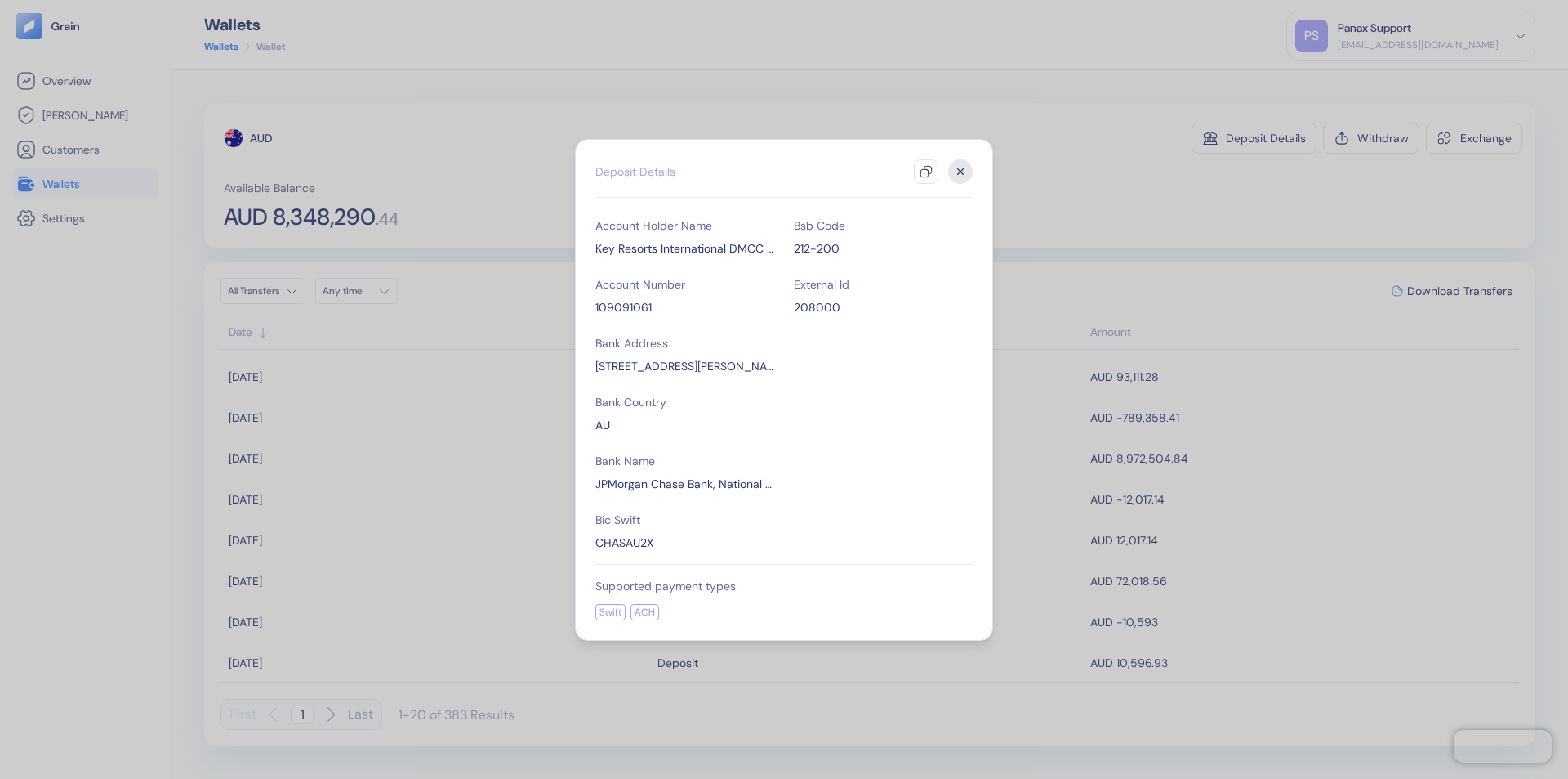
click at [926, 172] on icon "button" at bounding box center [926, 172] width 14 height 14
click at [960, 172] on icon "button" at bounding box center [961, 171] width 6 height 6
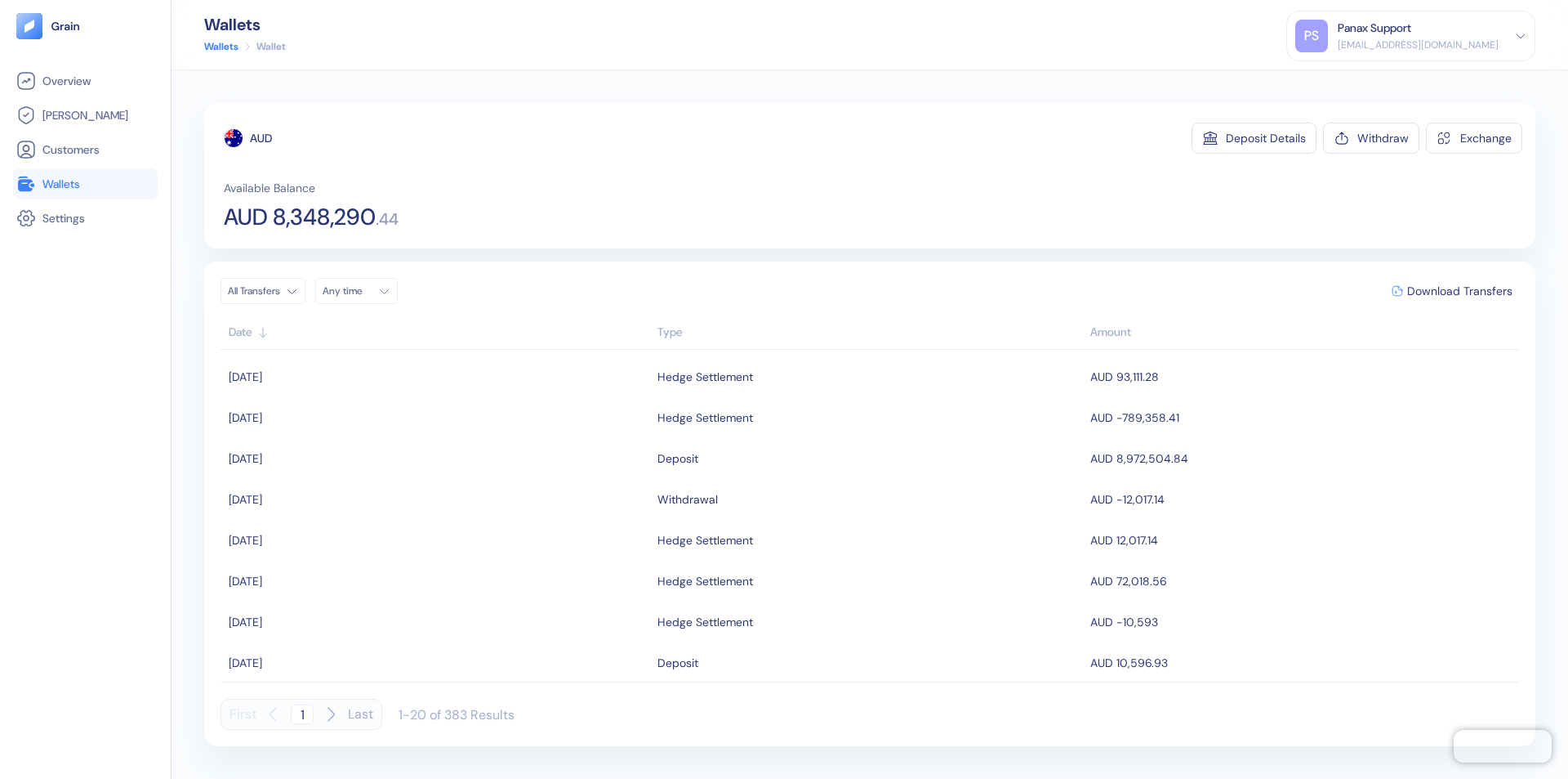
click at [361, 291] on div "Any time" at bounding box center [346, 292] width 49 height 14
click at [457, 398] on button "10" at bounding box center [457, 398] width 19 height 19
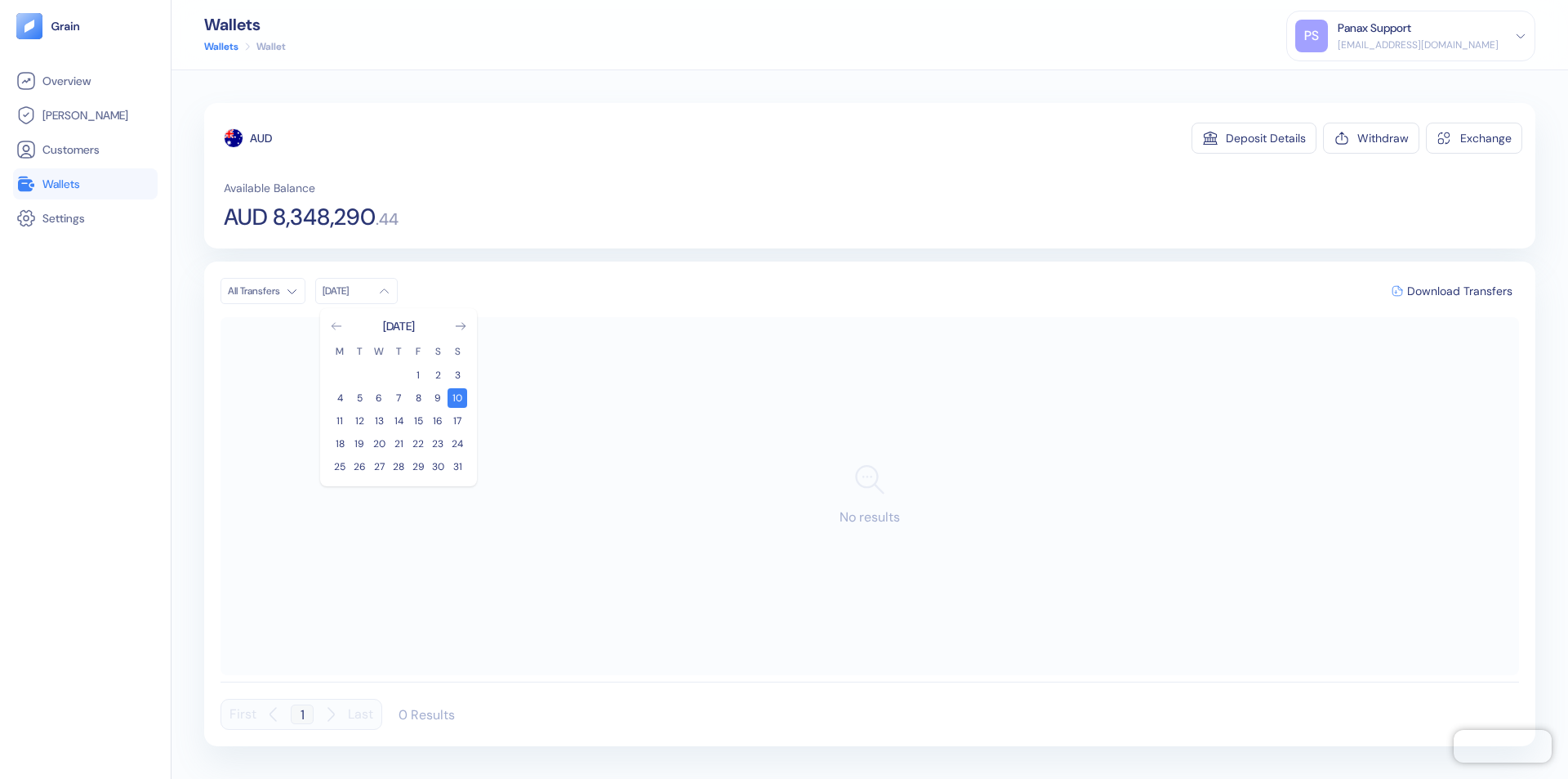
click at [337, 326] on icon "Go to previous month" at bounding box center [336, 325] width 9 height 7
click at [418, 398] on button "11" at bounding box center [418, 398] width 19 height 19
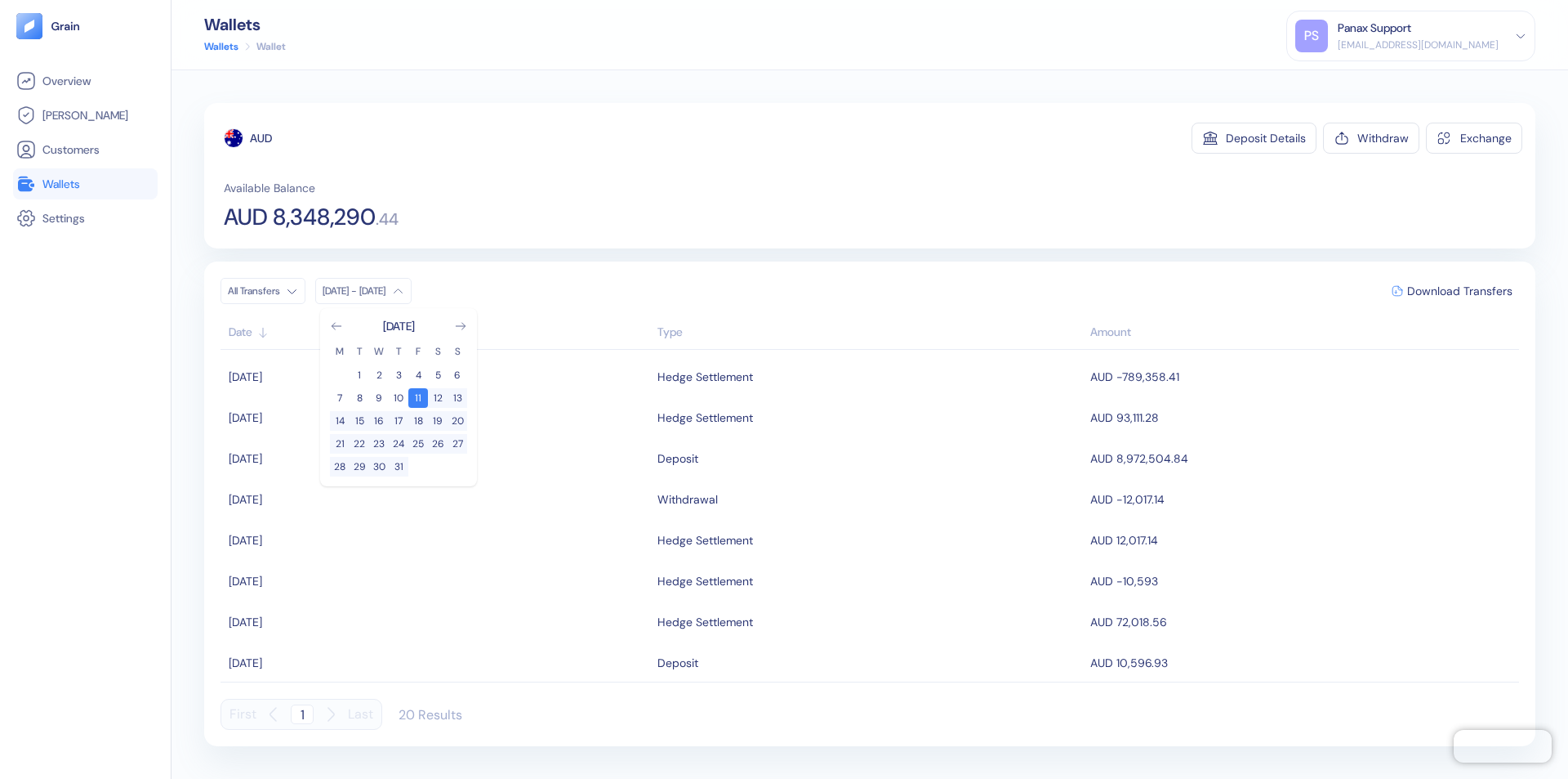
click at [261, 138] on div "AUD" at bounding box center [261, 138] width 22 height 16
click at [1459, 291] on span "Download Transfers" at bounding box center [1459, 291] width 105 height 12
click at [85, 183] on link "Wallets" at bounding box center [85, 183] width 138 height 19
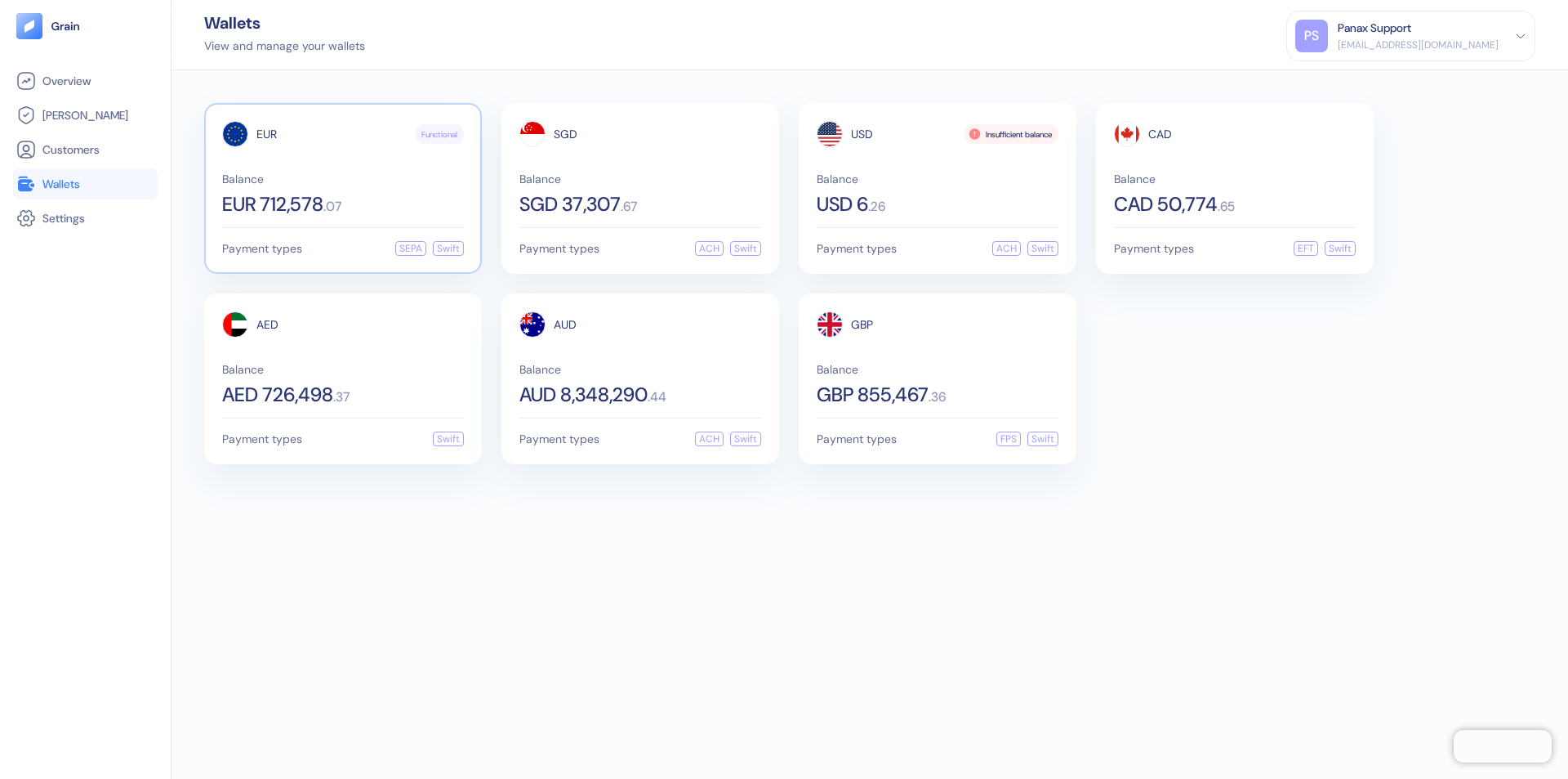
click at [266, 134] on span "EUR" at bounding box center [266, 134] width 20 height 12
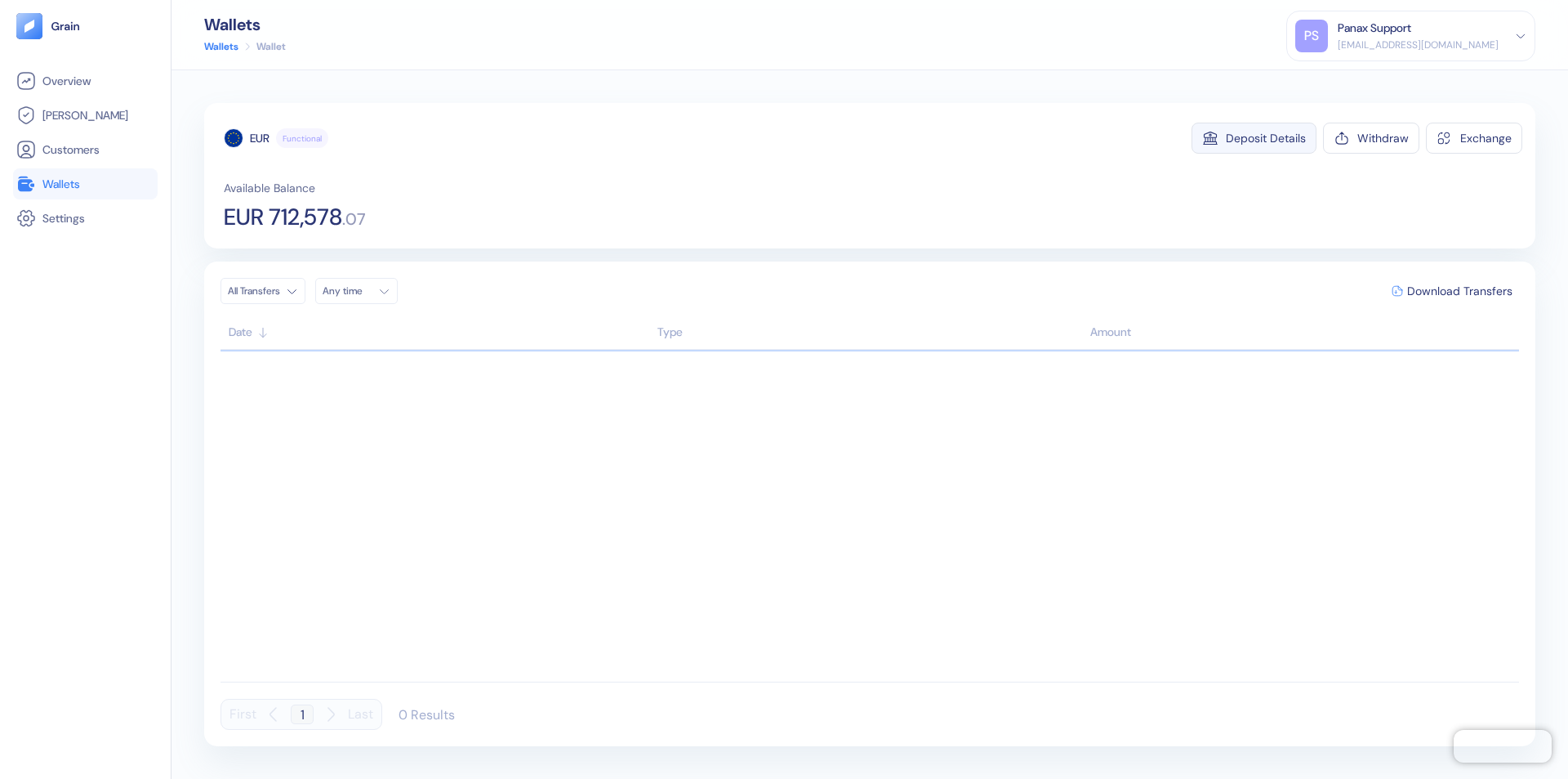
click at [1266, 138] on div "Deposit Details" at bounding box center [1265, 138] width 80 height 12
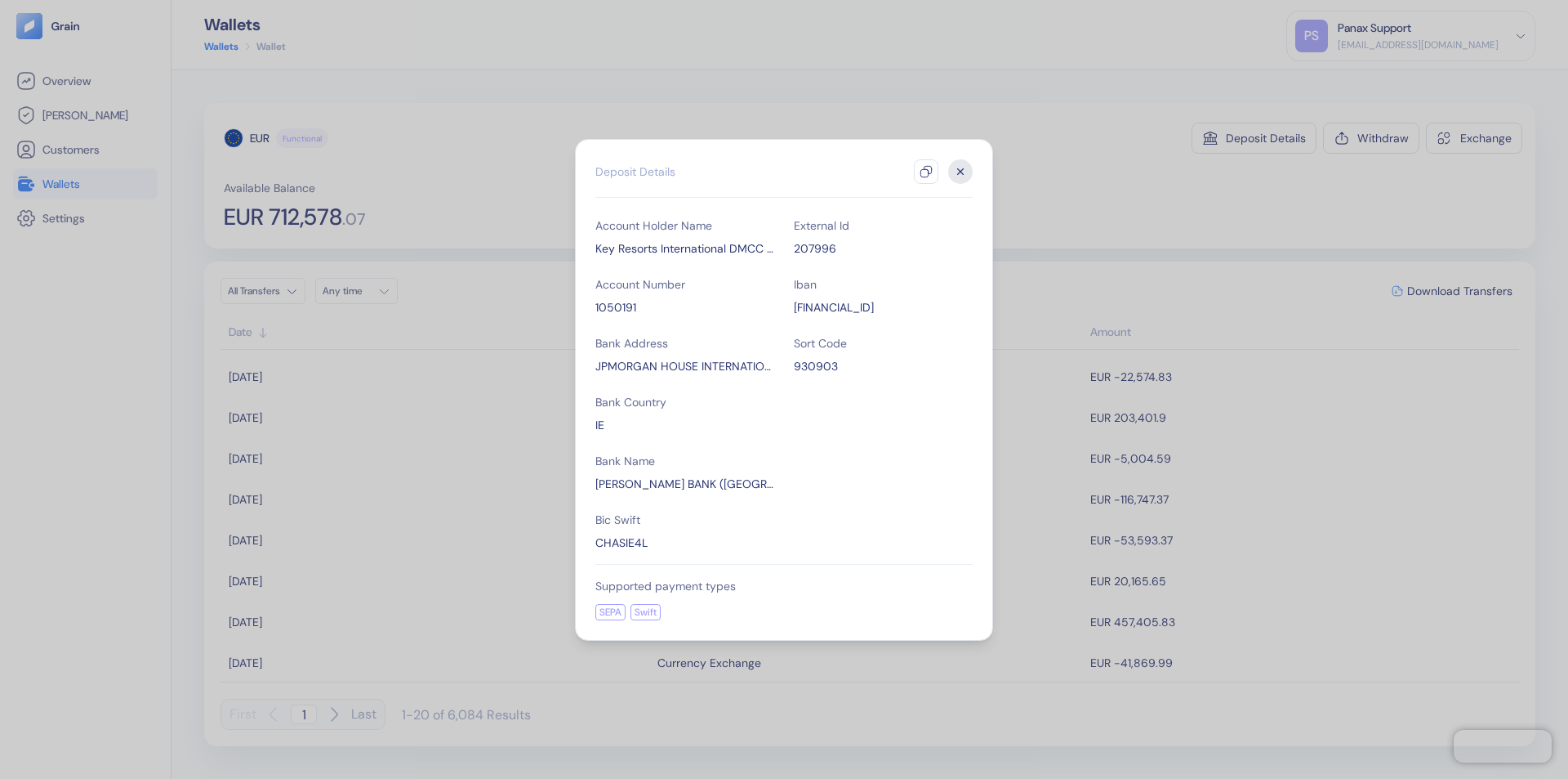
click at [926, 172] on icon "button" at bounding box center [926, 172] width 14 height 14
click at [960, 172] on icon "button" at bounding box center [961, 171] width 6 height 6
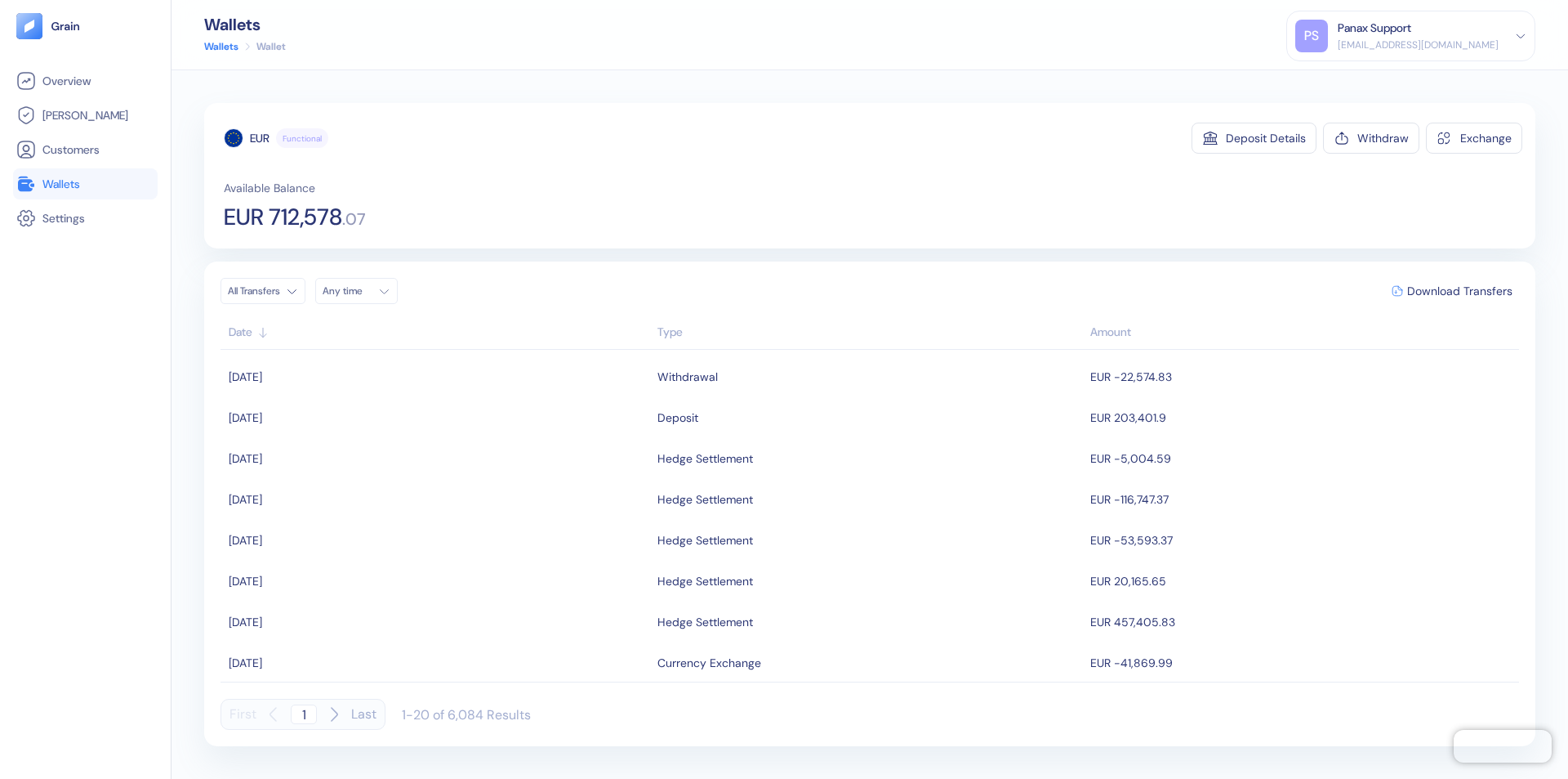
click at [361, 291] on div "Any time" at bounding box center [346, 292] width 49 height 14
click at [457, 398] on button "10" at bounding box center [457, 398] width 19 height 19
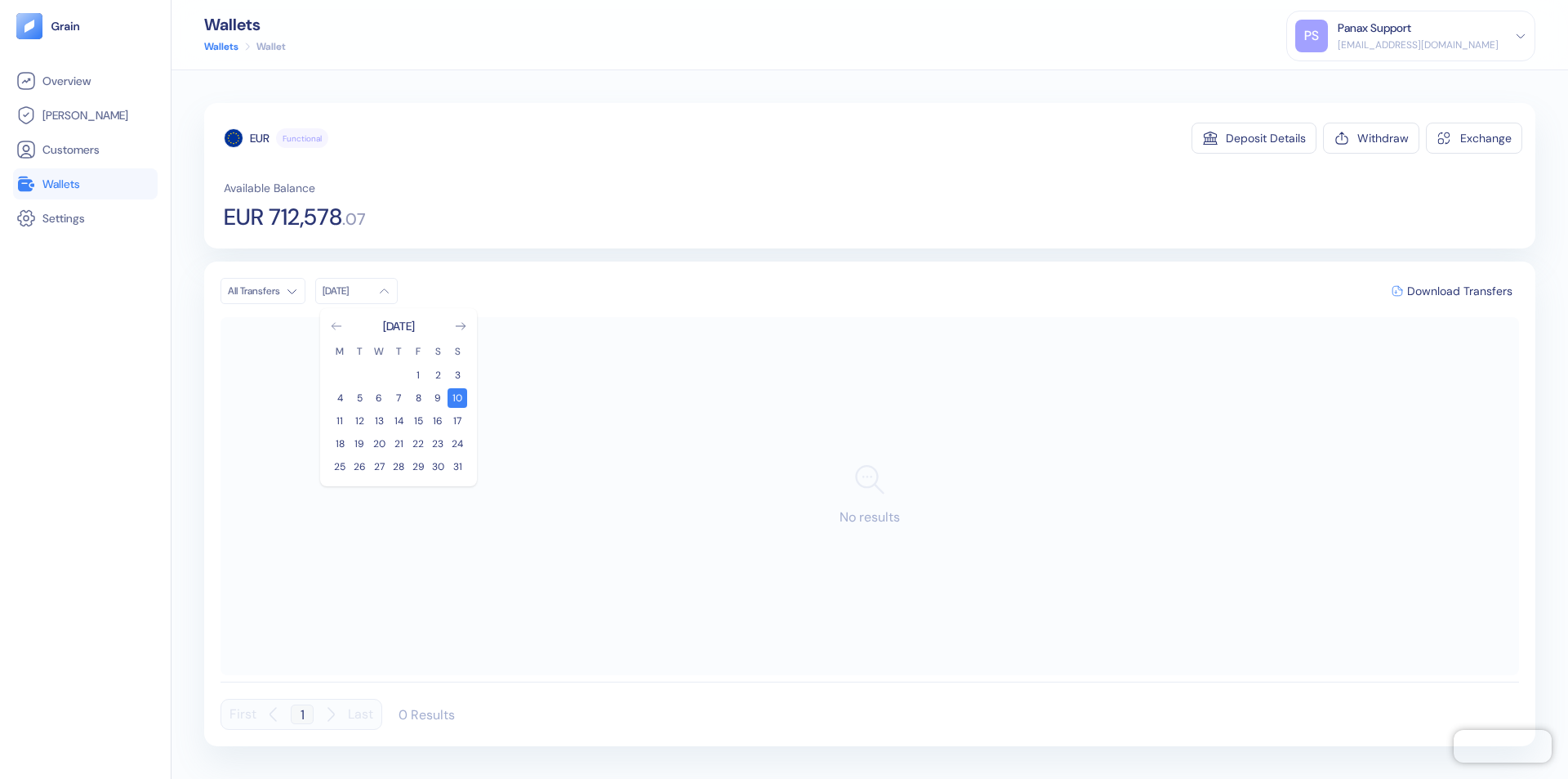
click at [337, 326] on icon "Go to previous month" at bounding box center [336, 325] width 9 height 7
click at [418, 398] on button "11" at bounding box center [418, 398] width 19 height 19
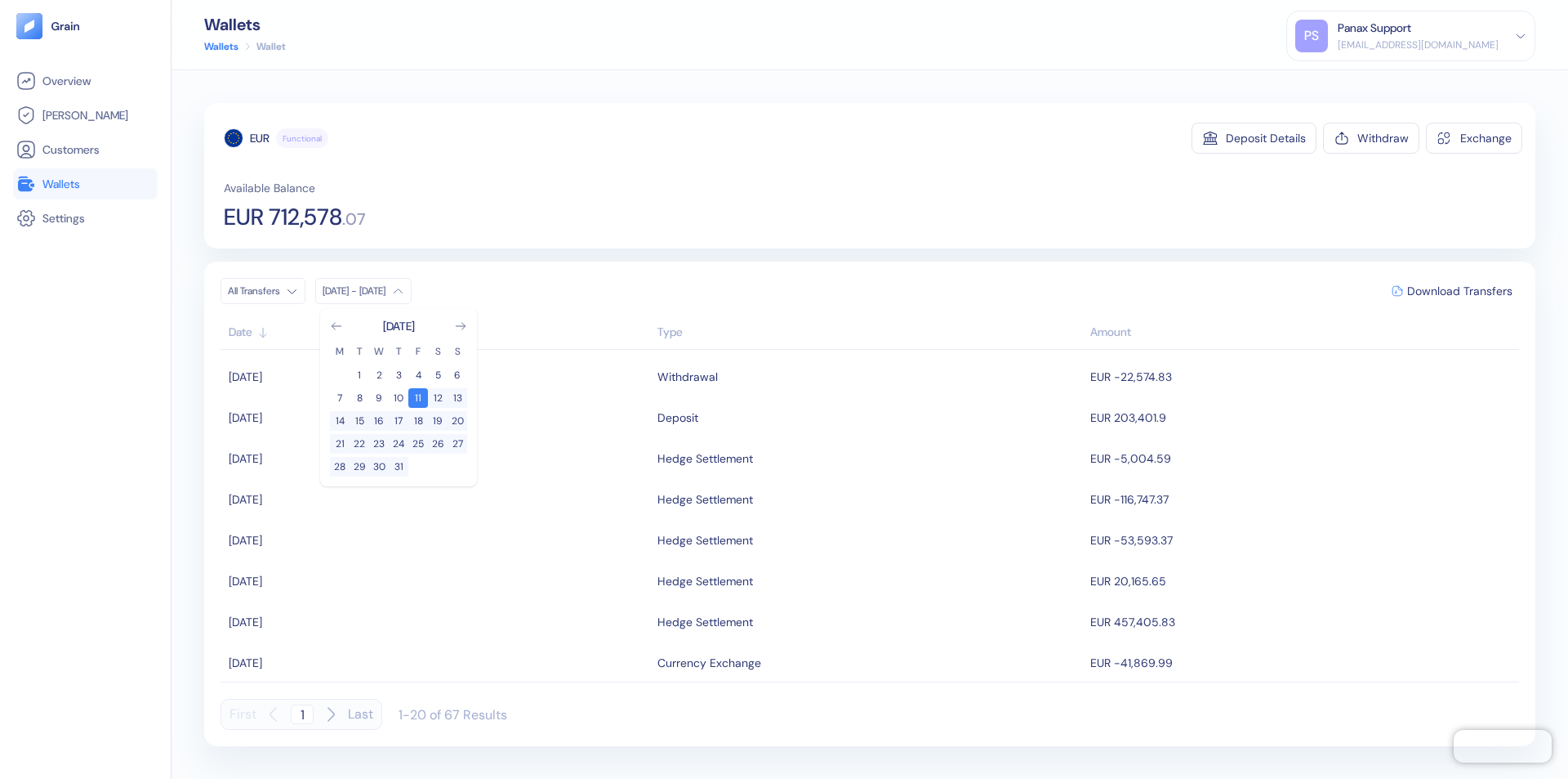
click at [260, 138] on div "EUR" at bounding box center [260, 138] width 19 height 16
click at [1459, 291] on span "Download Transfers" at bounding box center [1459, 291] width 105 height 12
click at [85, 183] on link "Wallets" at bounding box center [85, 183] width 138 height 19
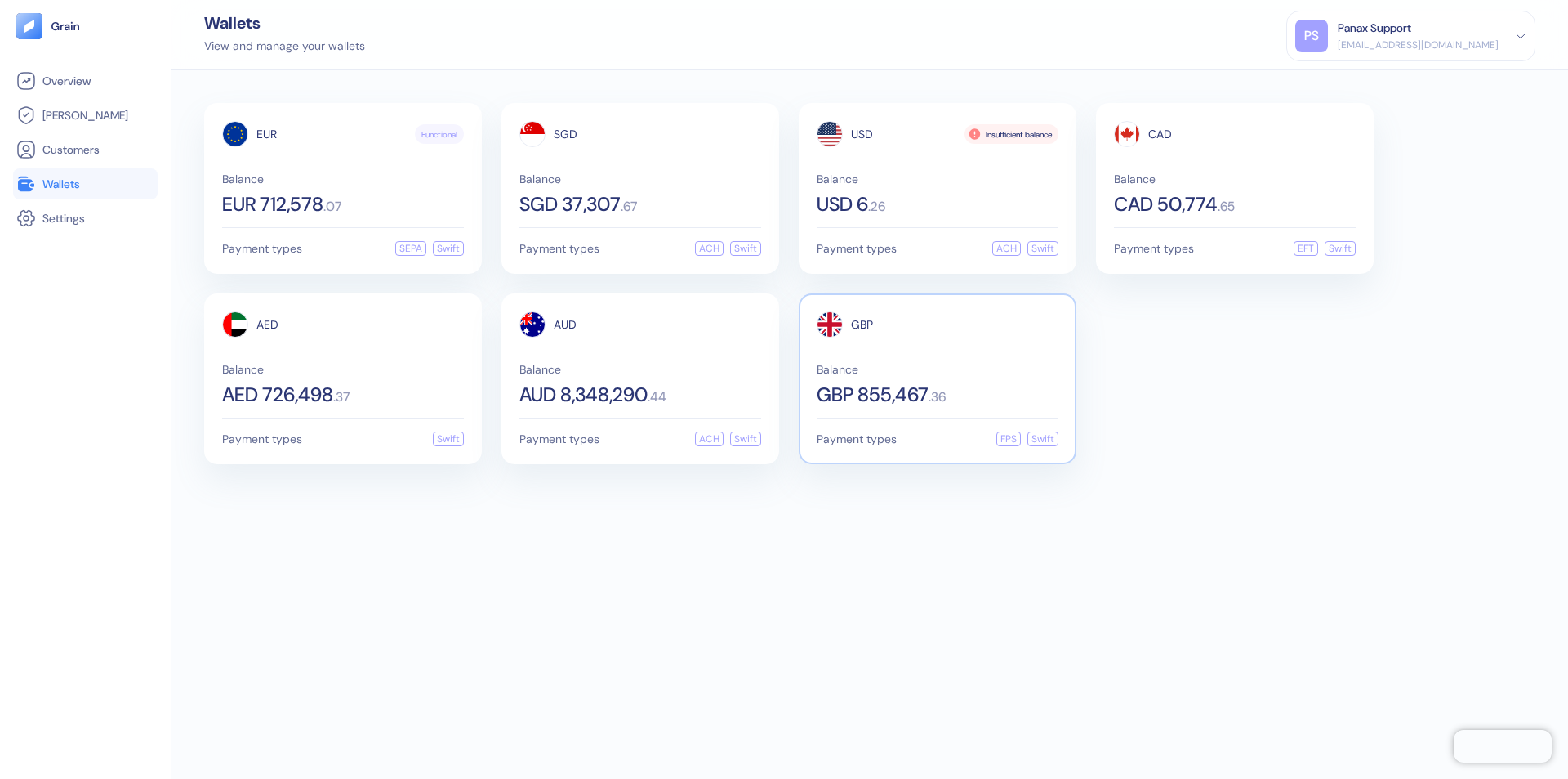
click at [862, 324] on span "GBP" at bounding box center [862, 324] width 22 height 12
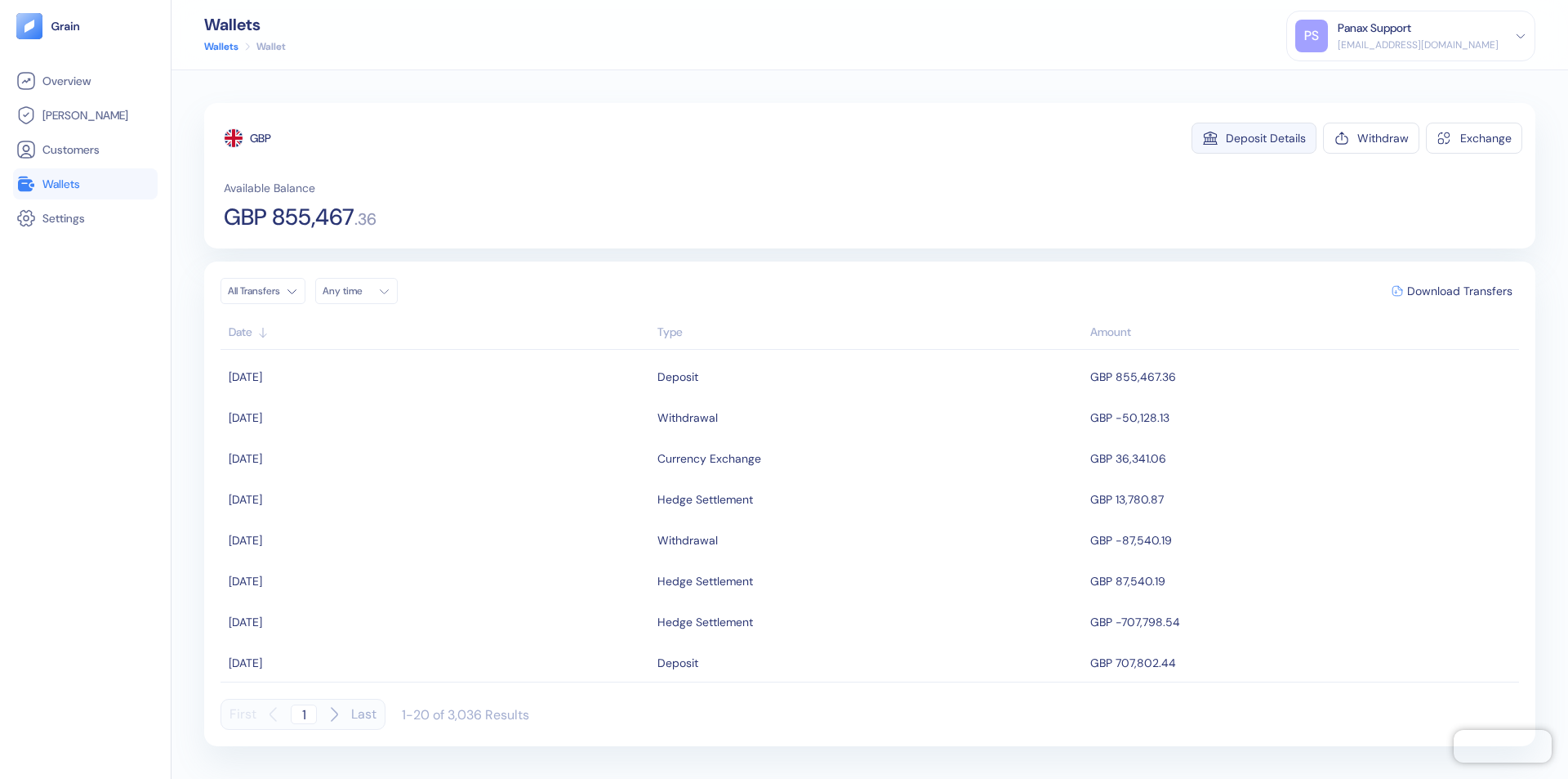
click at [1266, 138] on div "Deposit Details" at bounding box center [1265, 138] width 80 height 12
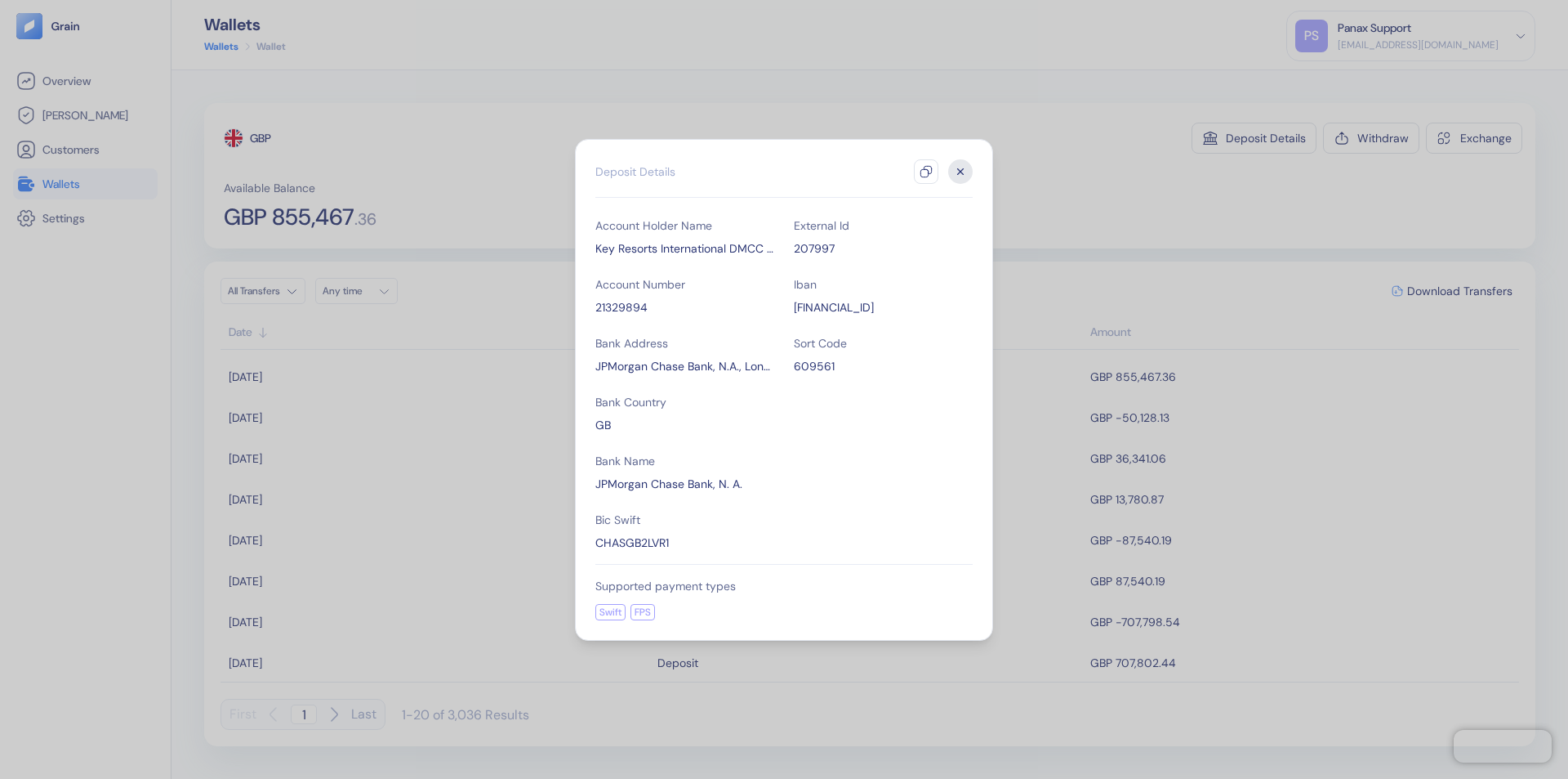
click at [926, 172] on icon "button" at bounding box center [926, 172] width 14 height 14
click at [960, 172] on icon "button" at bounding box center [961, 171] width 6 height 6
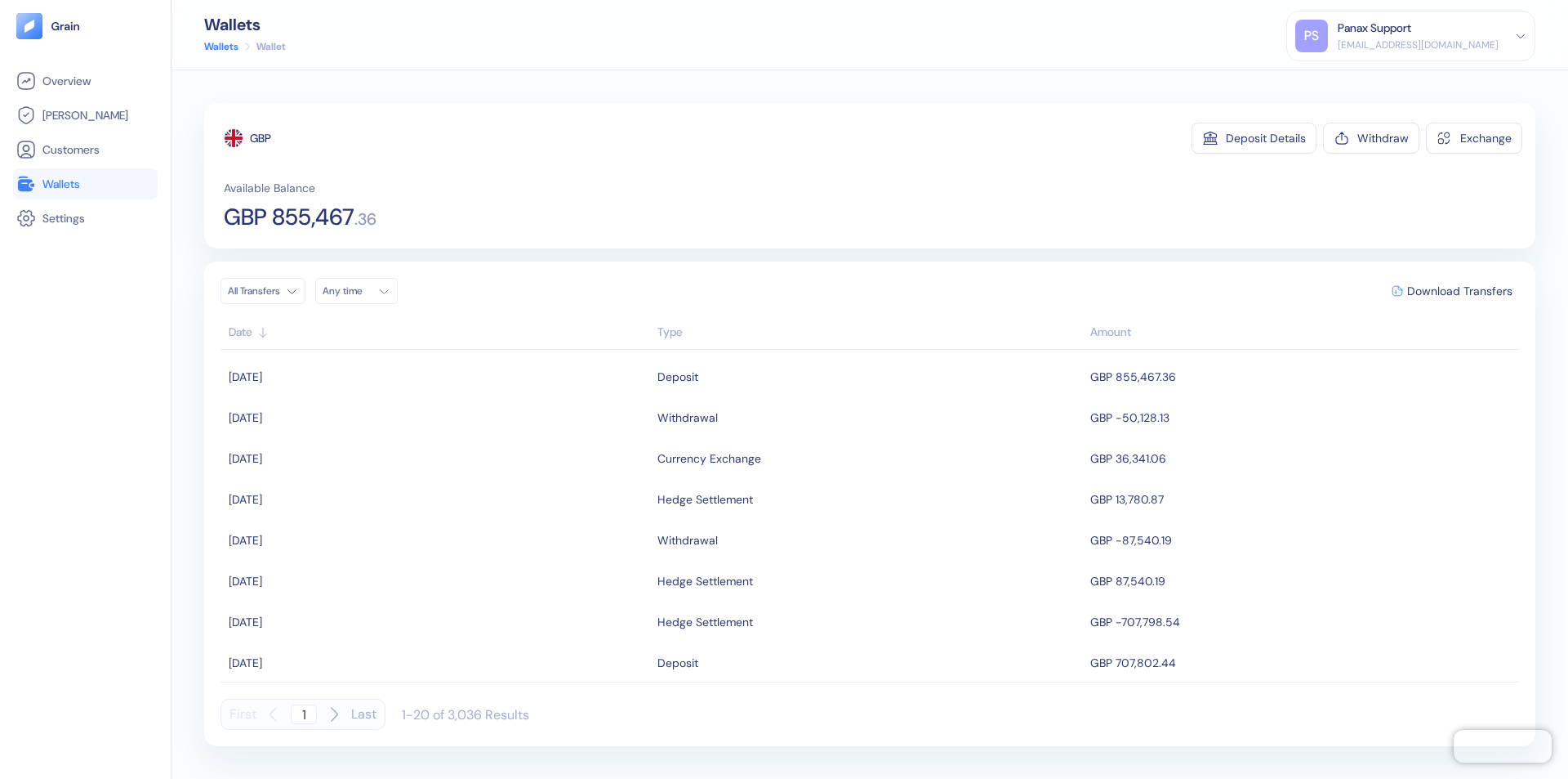
click at [361, 291] on div "Any time" at bounding box center [346, 292] width 49 height 14
click at [457, 398] on button "10" at bounding box center [457, 398] width 19 height 19
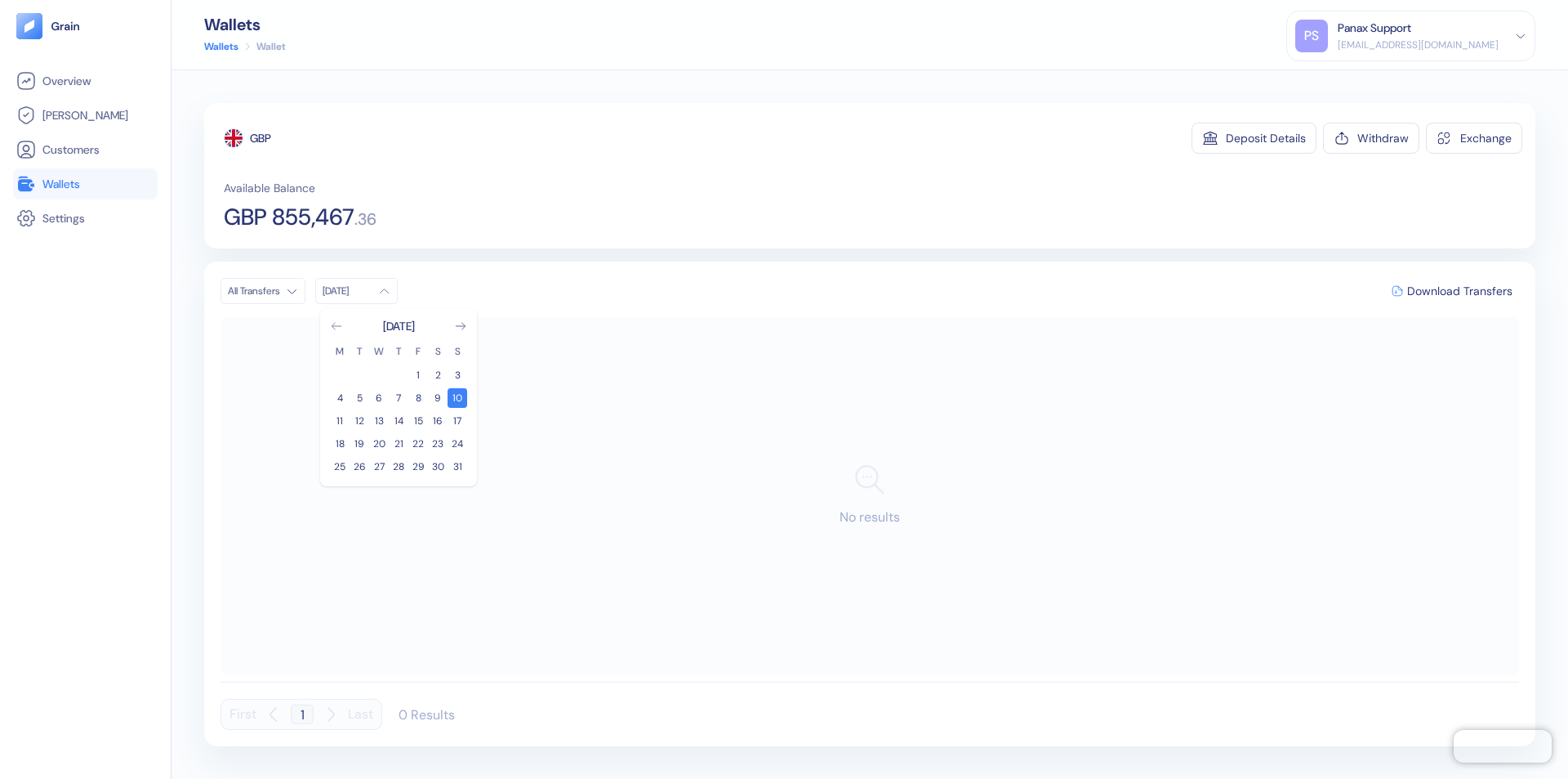
click at [337, 326] on icon "Go to previous month" at bounding box center [336, 325] width 9 height 7
click at [418, 398] on button "11" at bounding box center [418, 398] width 19 height 19
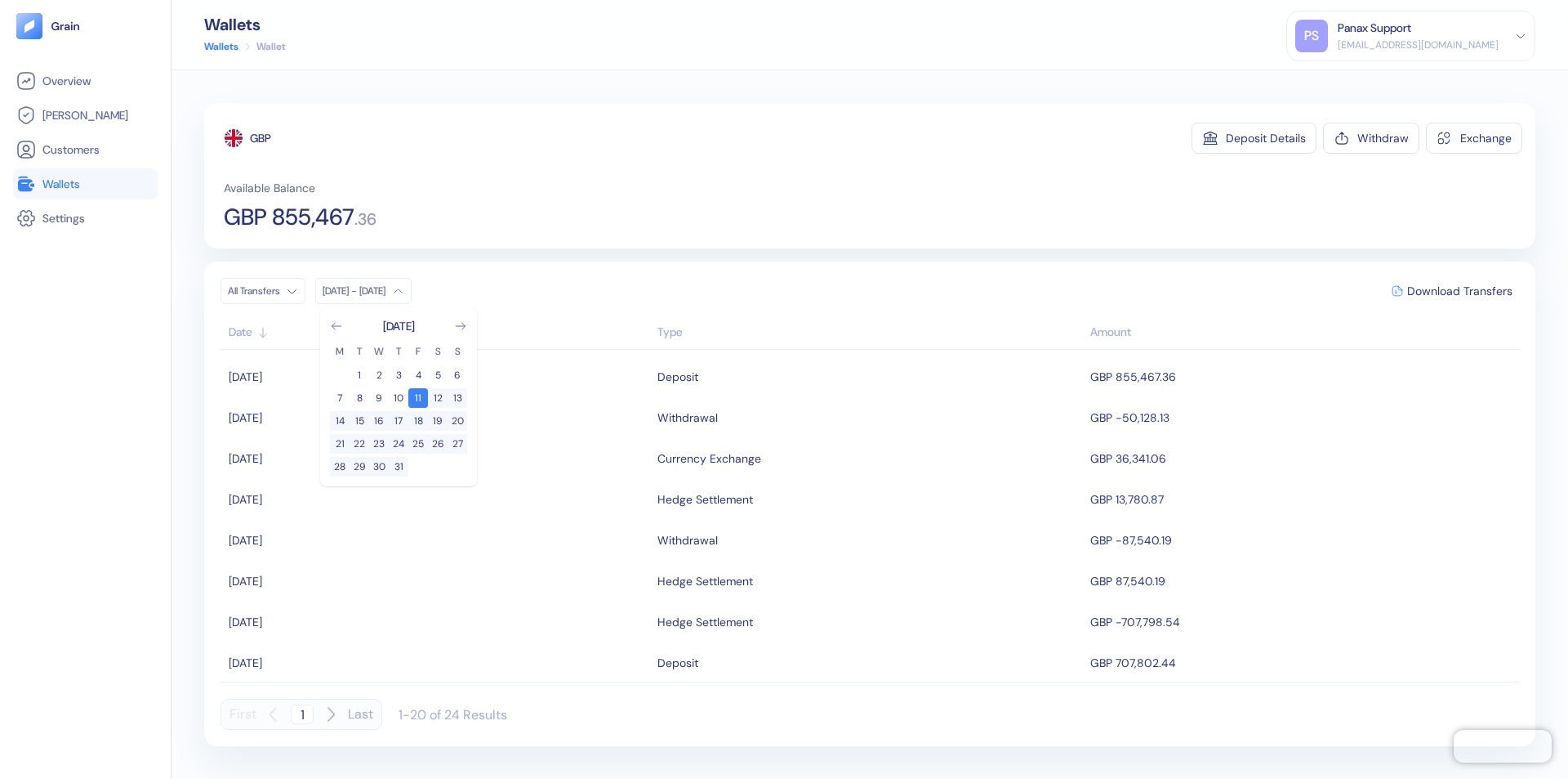
click at [261, 138] on div "GBP" at bounding box center [261, 138] width 21 height 16
click at [1459, 291] on span "Download Transfers" at bounding box center [1459, 291] width 105 height 12
click at [1412, 36] on div "Panax Support" at bounding box center [1374, 28] width 73 height 17
click at [1362, 81] on div "Sign Out" at bounding box center [1338, 81] width 45 height 17
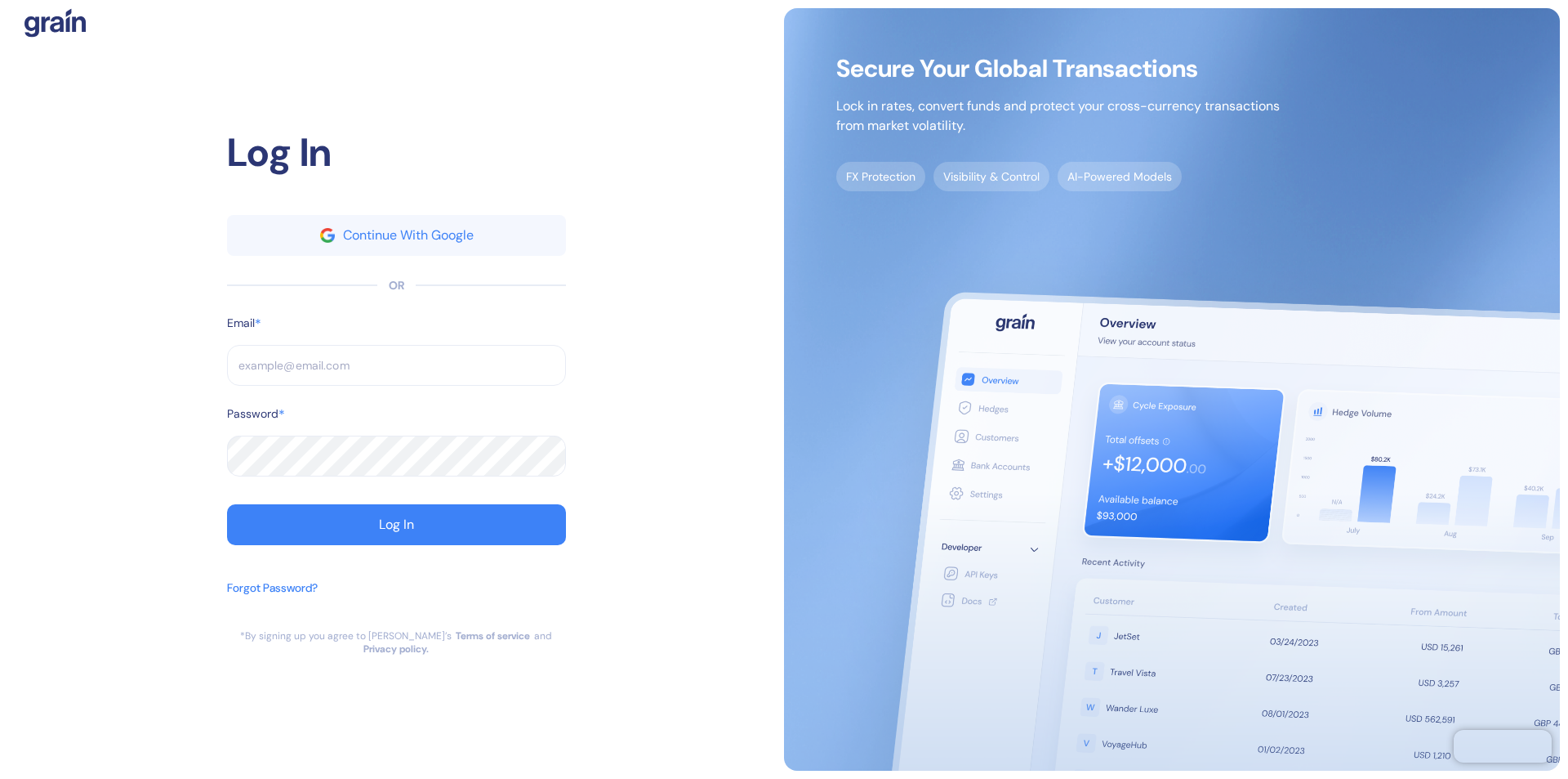
click at [396, 372] on input "text" at bounding box center [396, 365] width 339 height 41
type input "operations@thepanax.com"
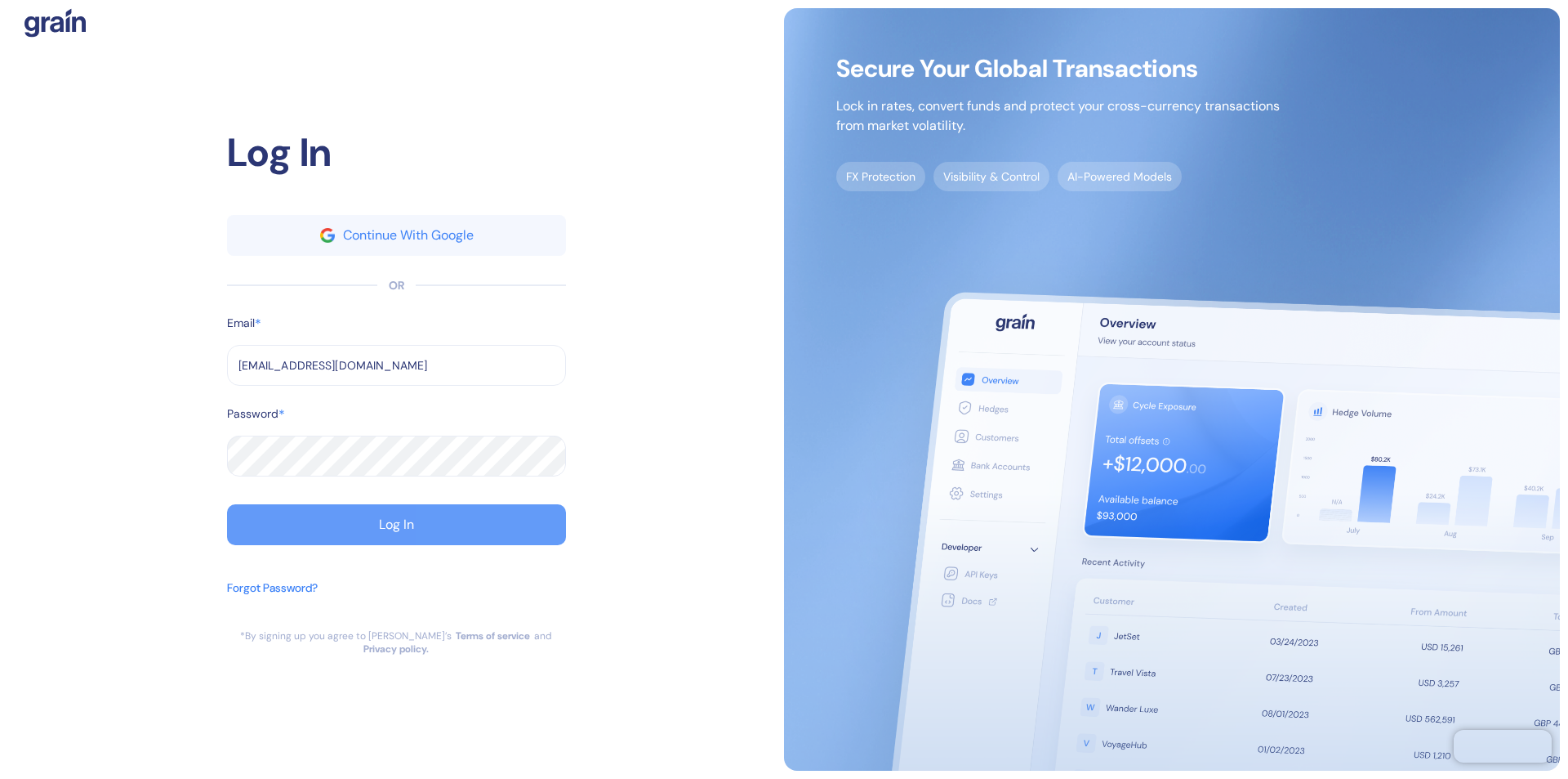
click at [396, 531] on div "Log In" at bounding box center [397, 525] width 35 height 14
